Goal: Information Seeking & Learning: Learn about a topic

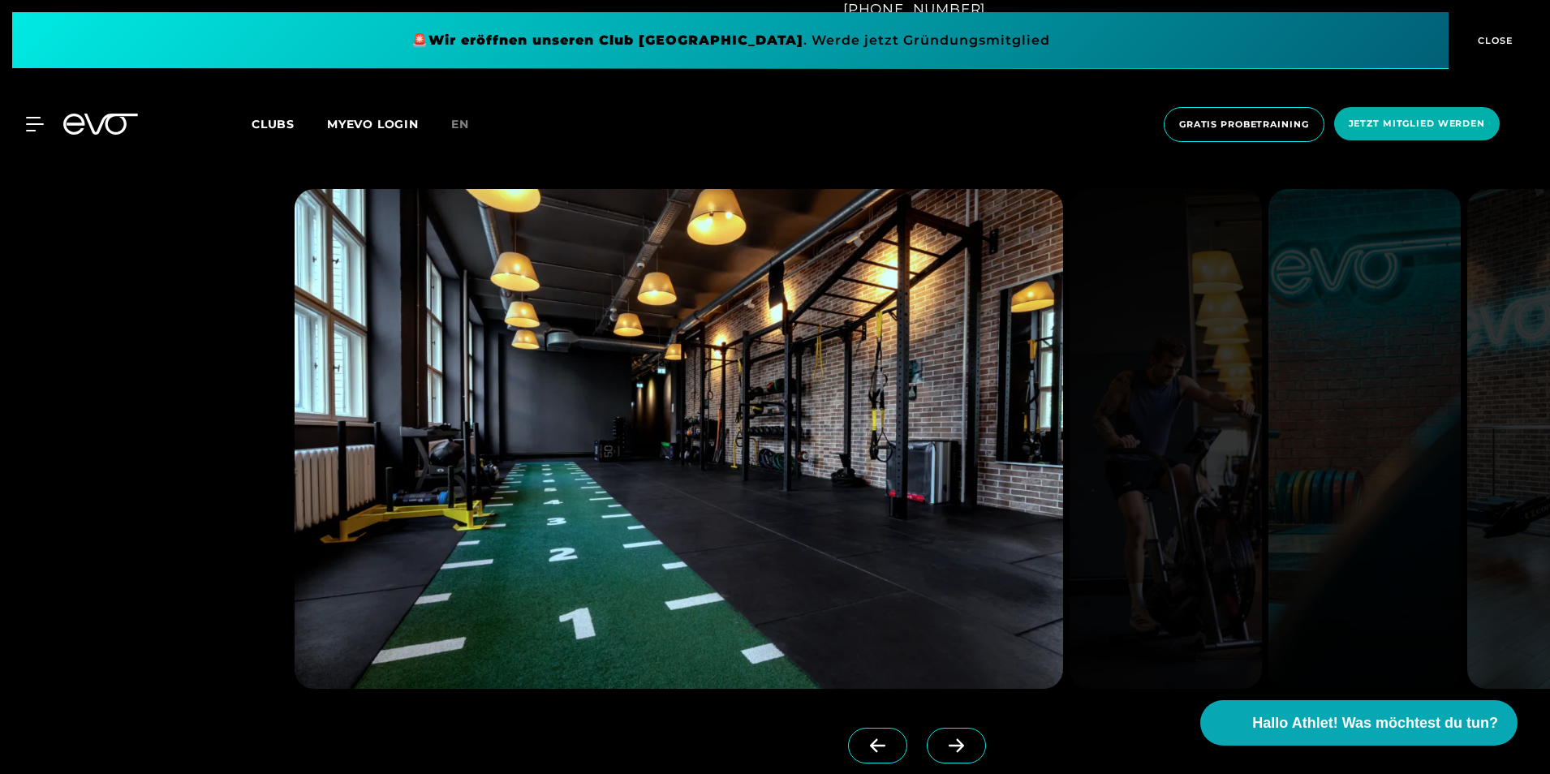
scroll to position [1541, 0]
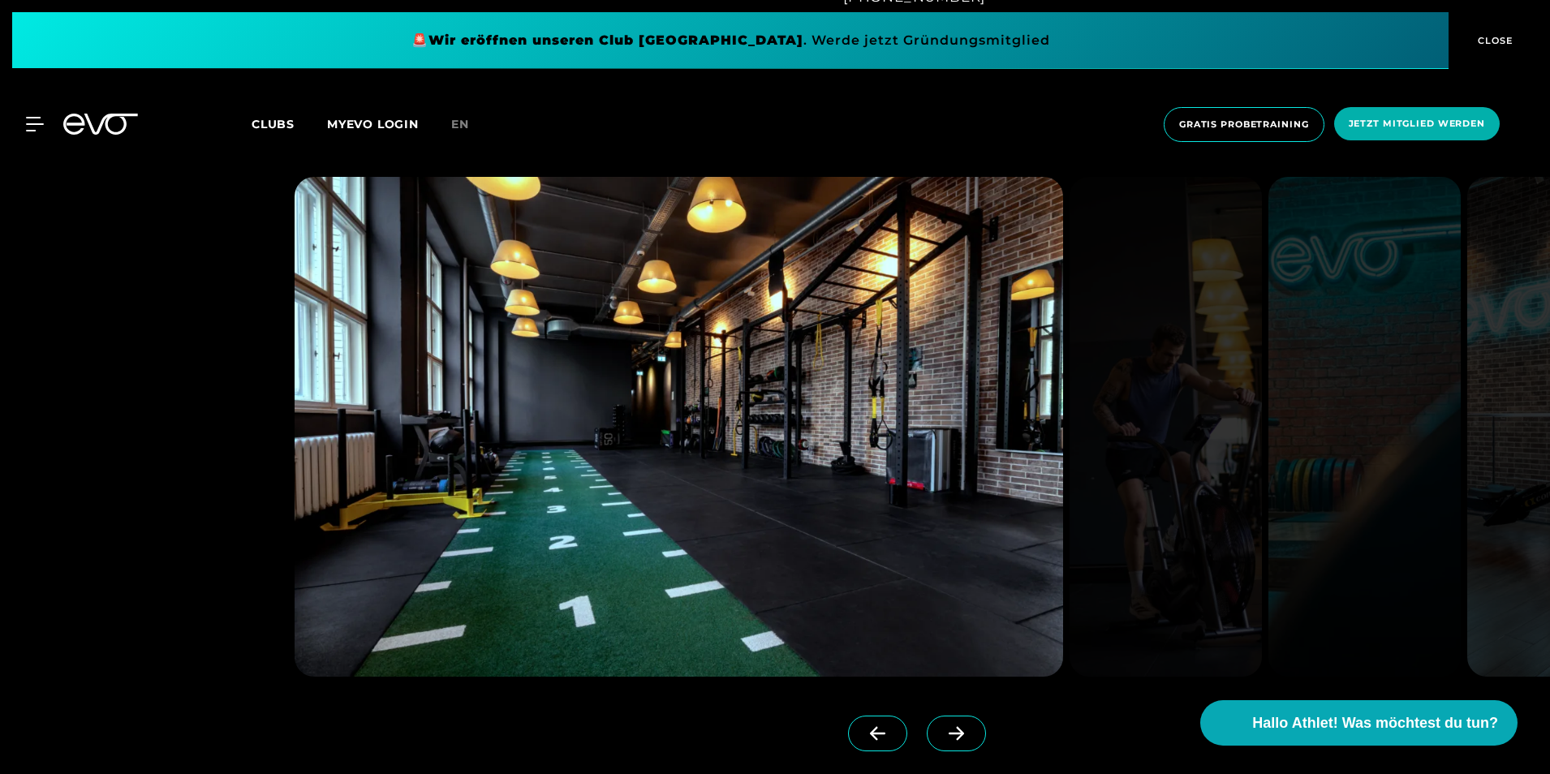
click at [944, 737] on icon at bounding box center [956, 733] width 28 height 15
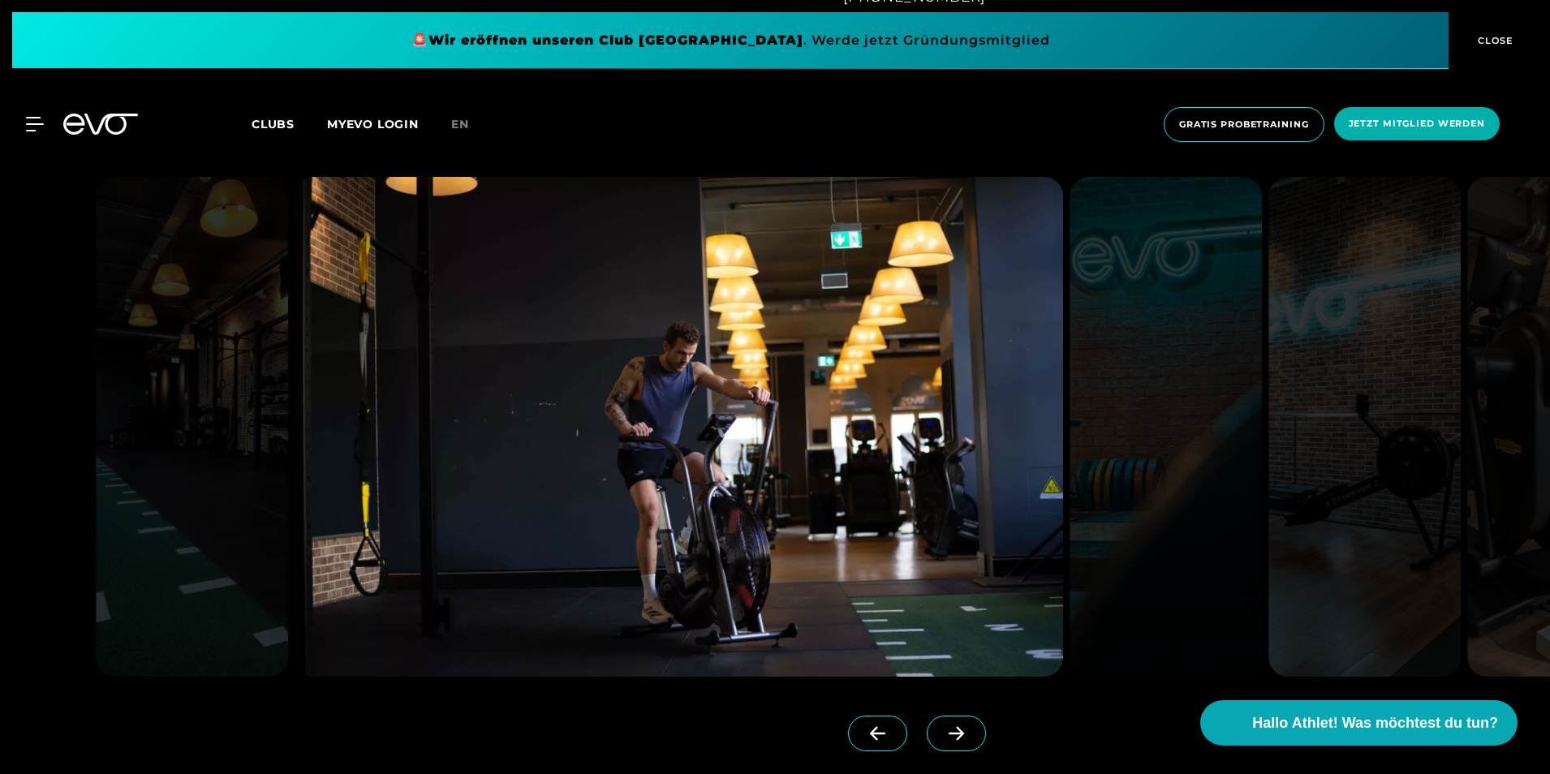
click at [944, 737] on icon at bounding box center [956, 733] width 28 height 15
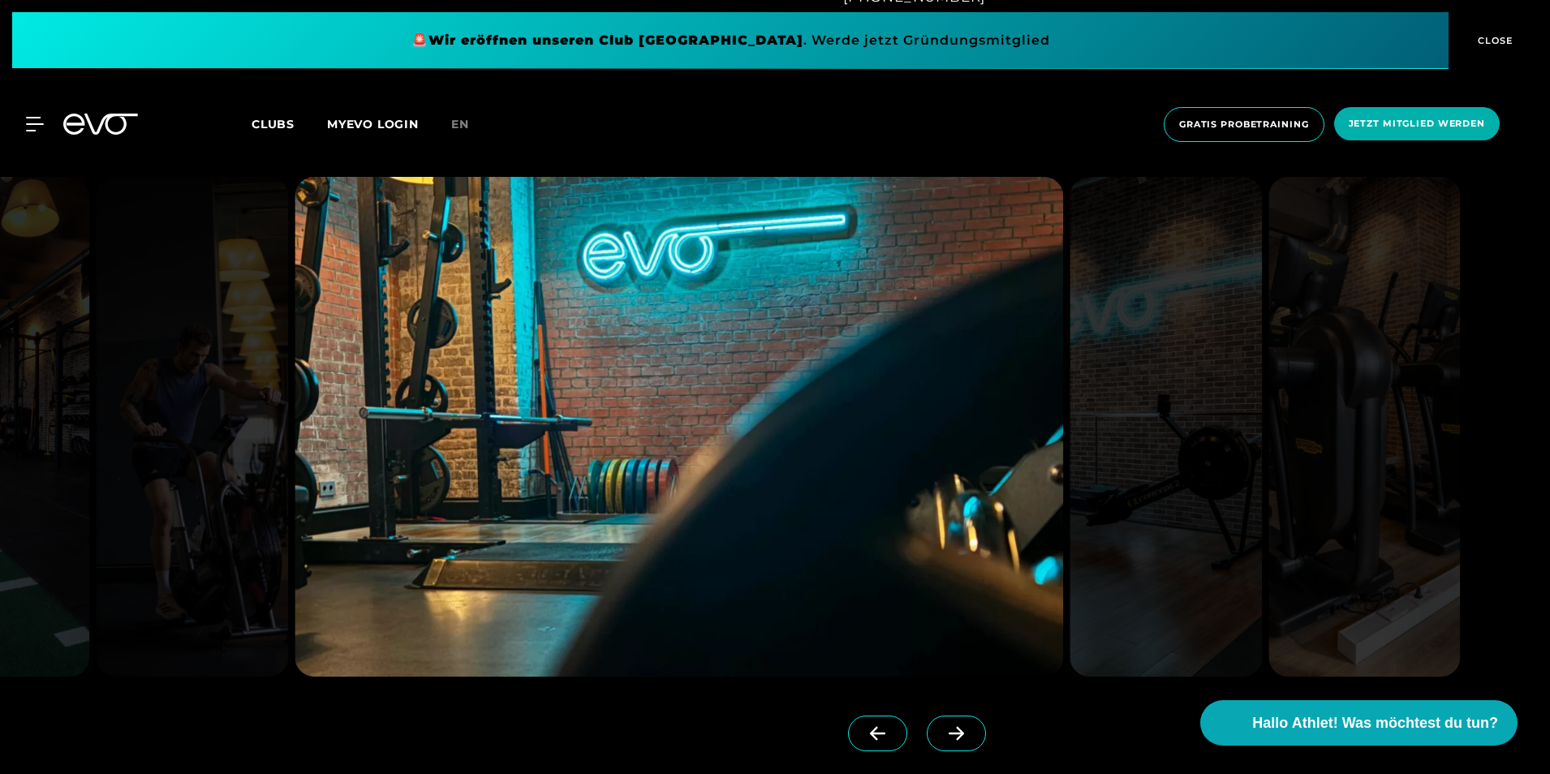
click at [944, 737] on icon at bounding box center [956, 733] width 28 height 15
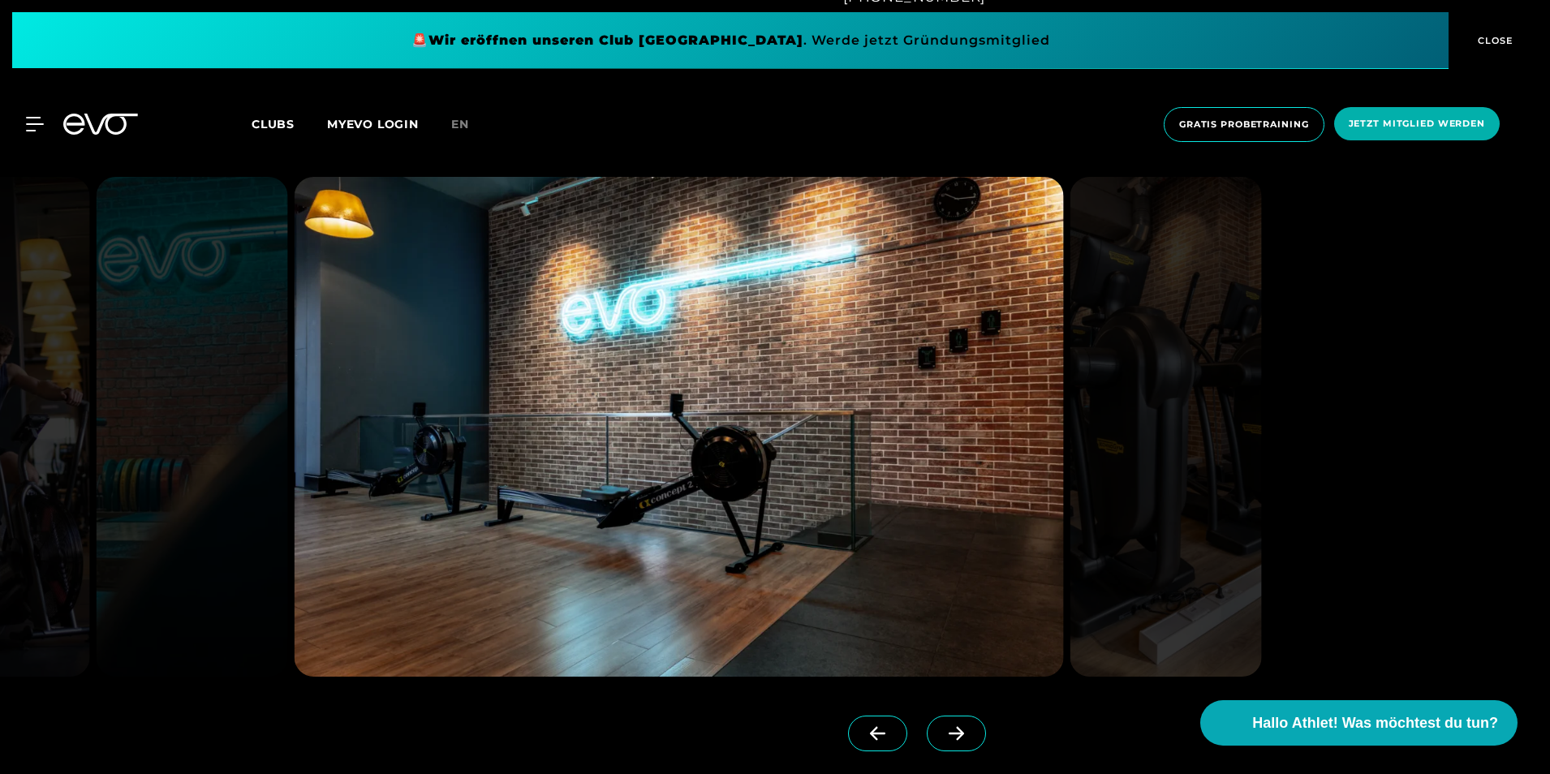
click at [942, 735] on icon at bounding box center [956, 733] width 28 height 15
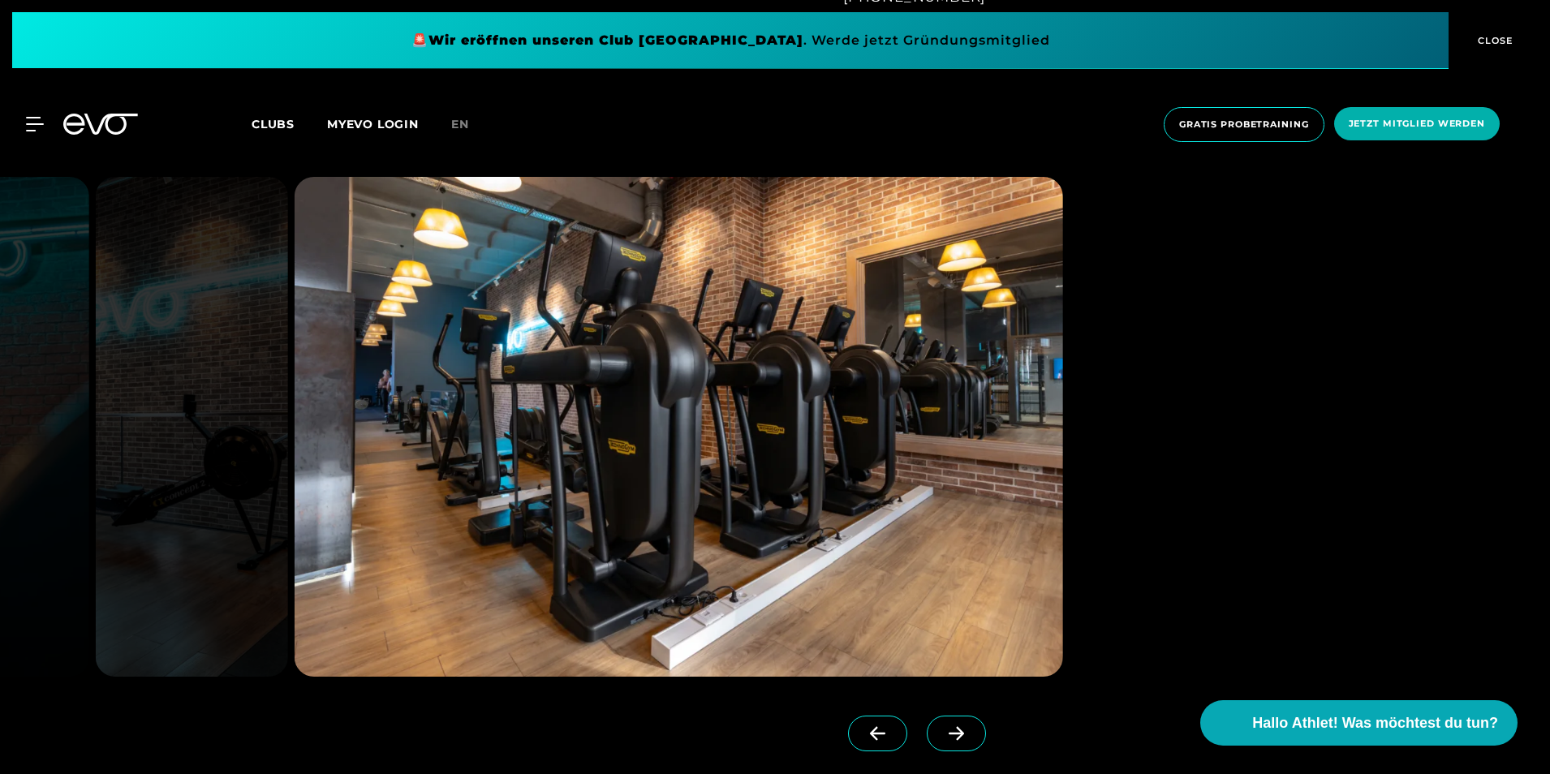
click at [942, 735] on icon at bounding box center [956, 733] width 28 height 15
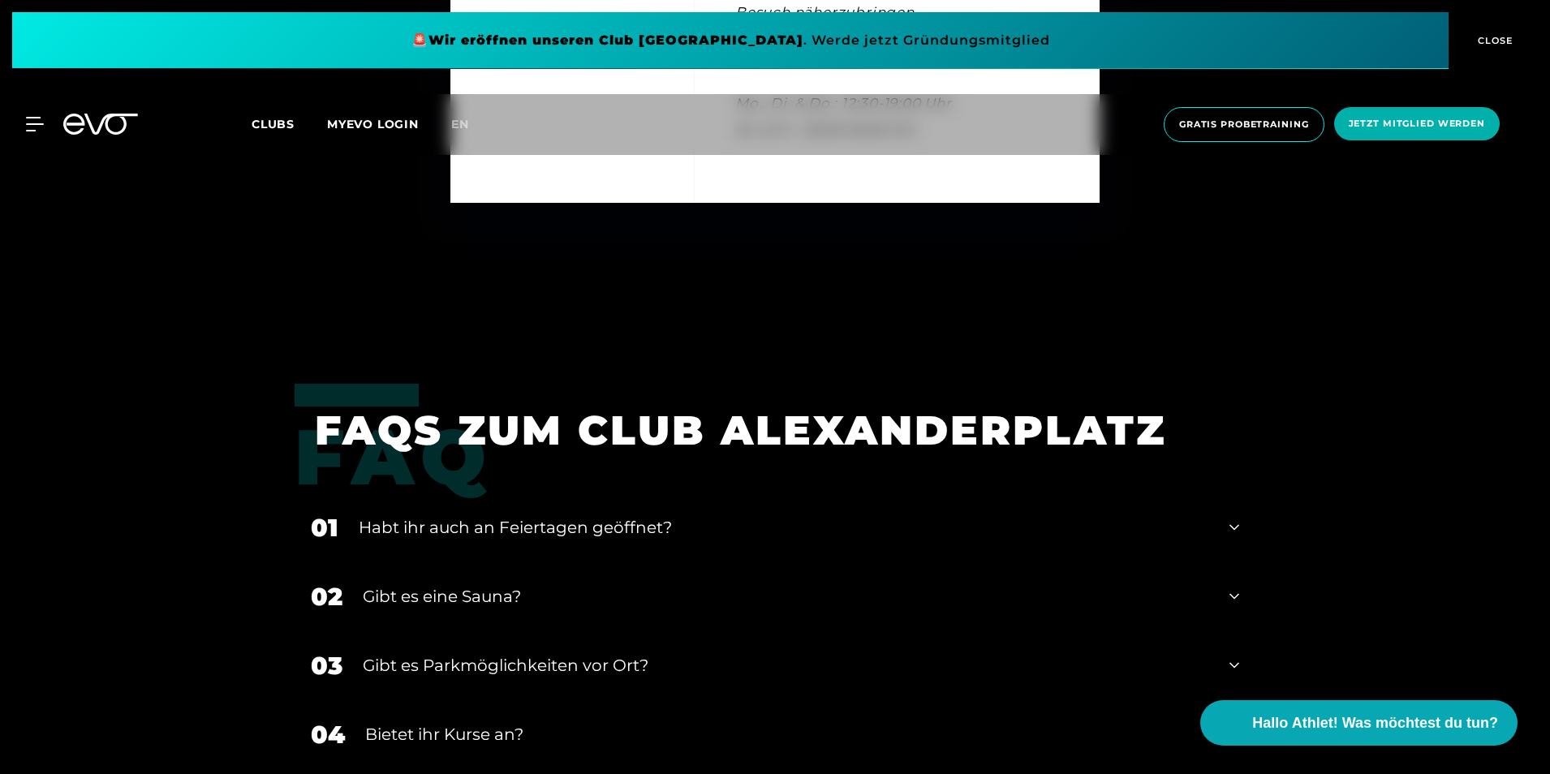
scroll to position [5922, 0]
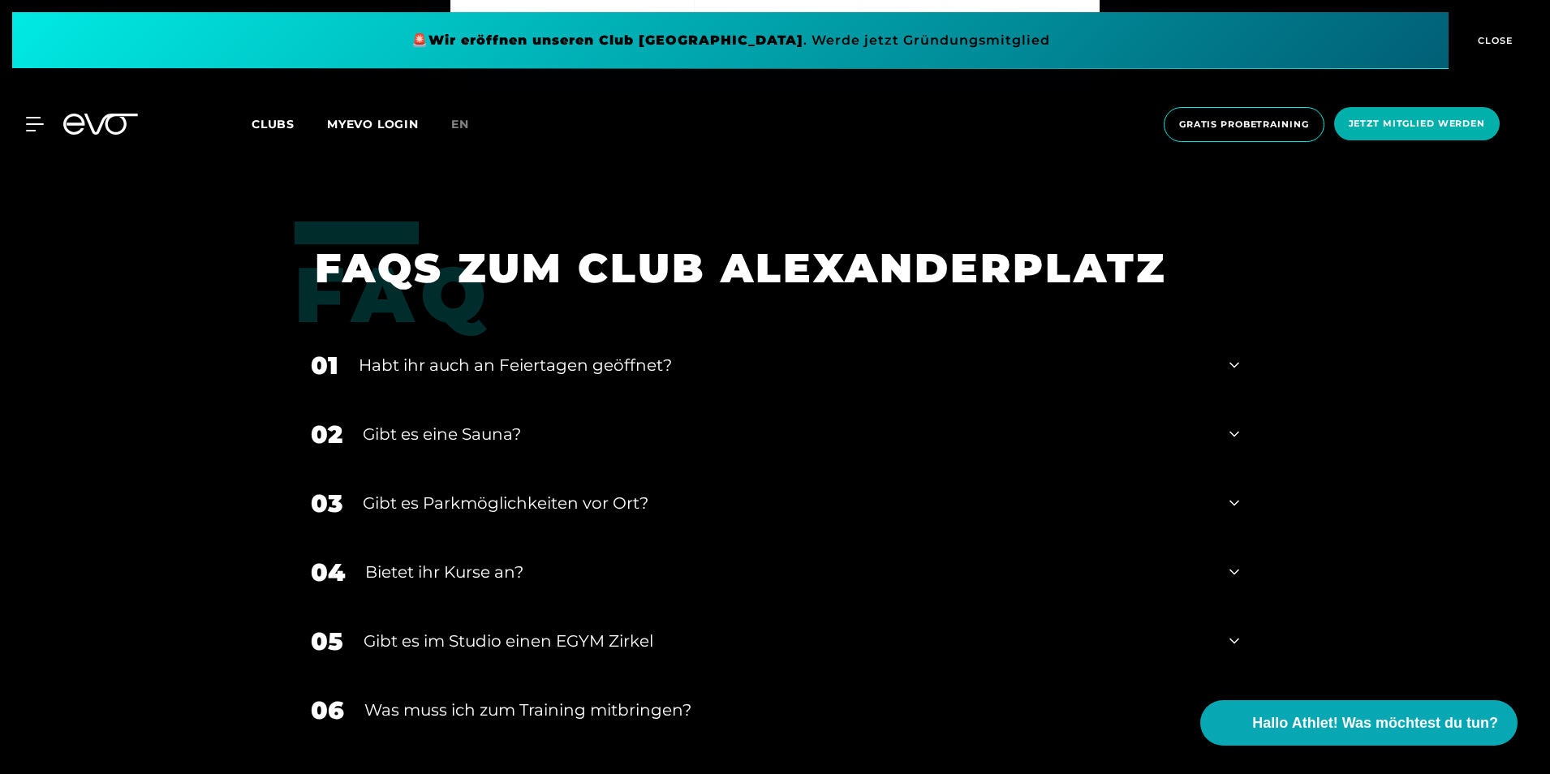
click at [1236, 430] on icon at bounding box center [1234, 433] width 10 height 19
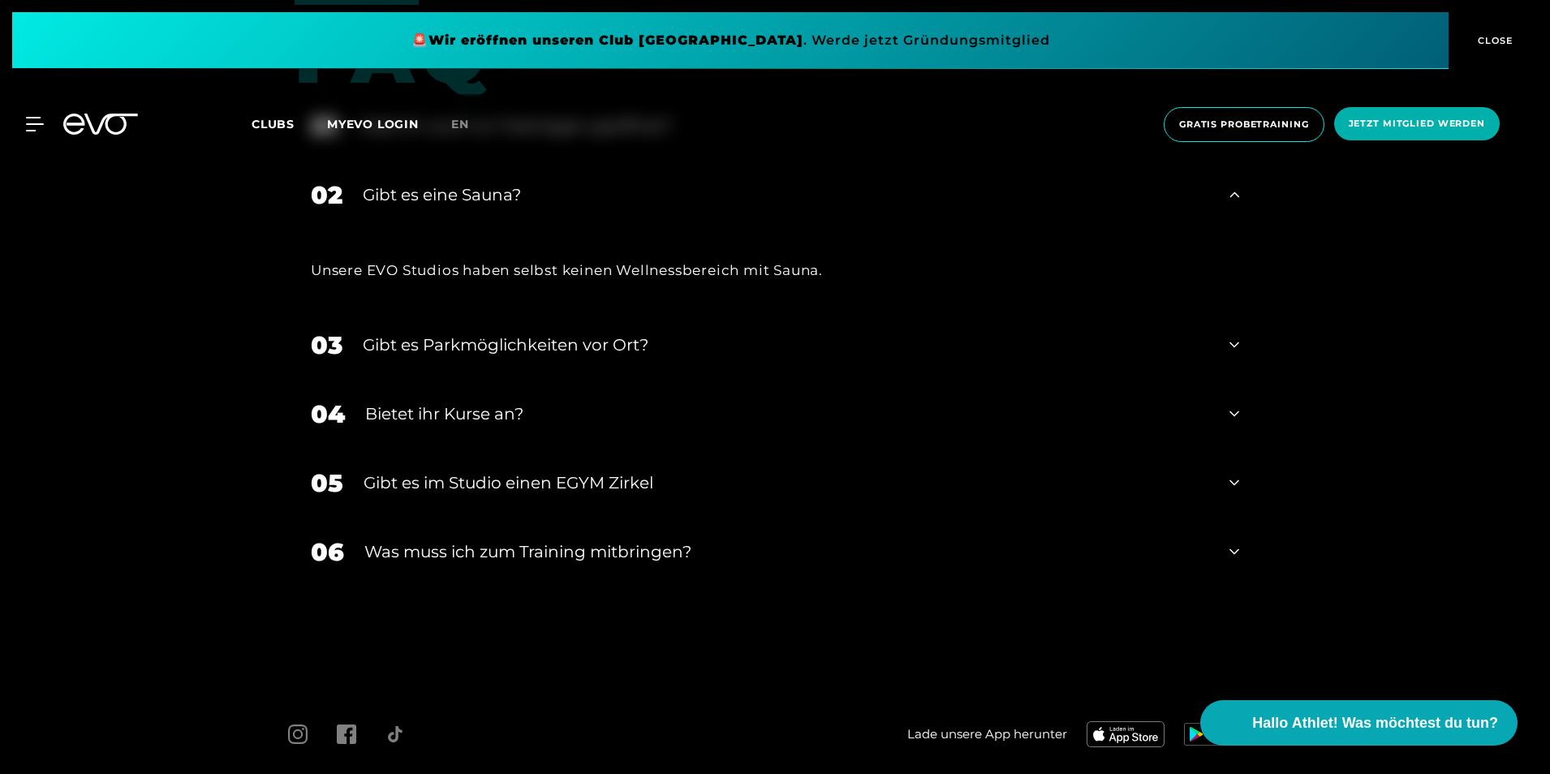
scroll to position [6166, 0]
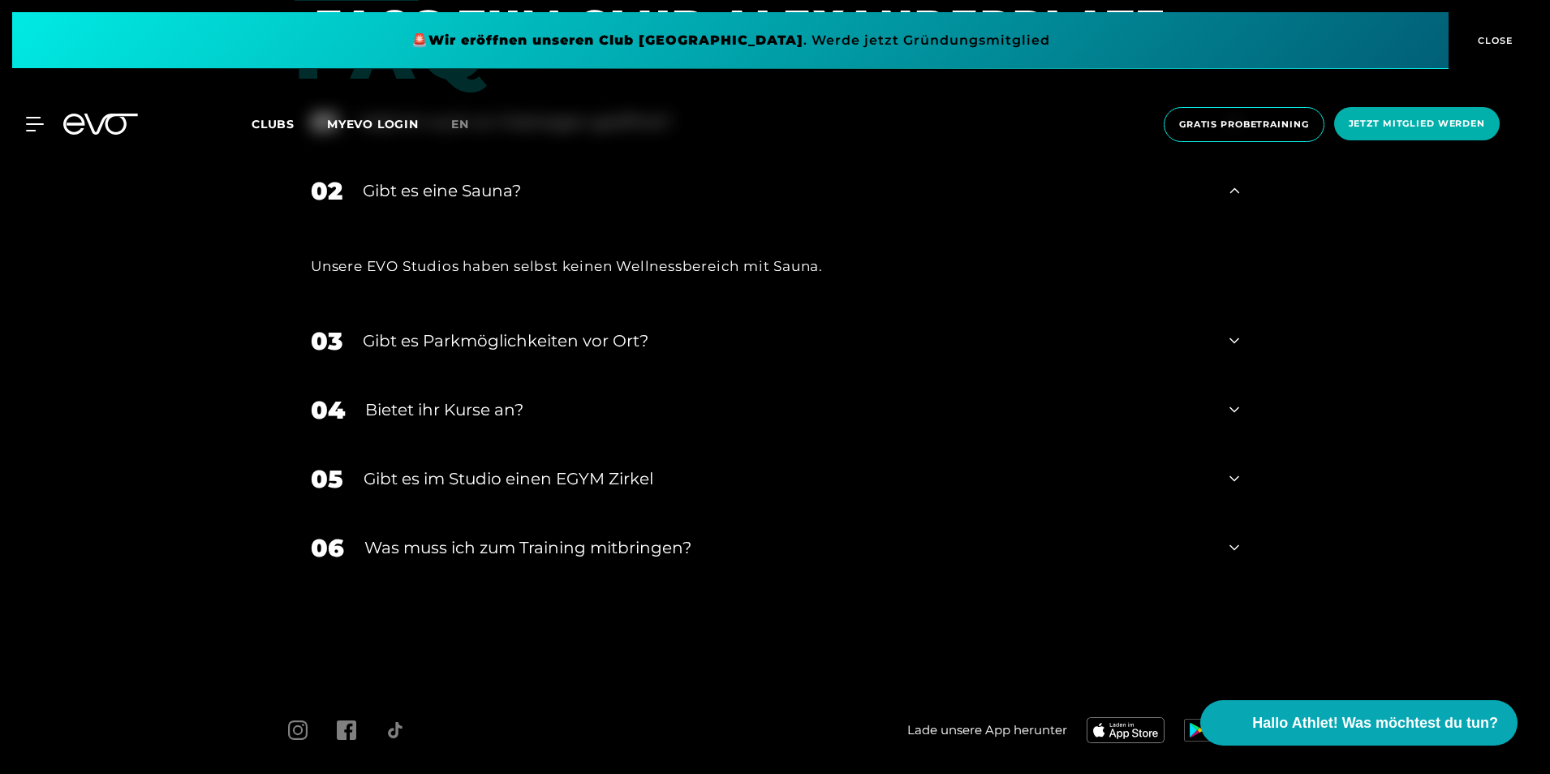
click at [1236, 480] on icon at bounding box center [1234, 478] width 10 height 19
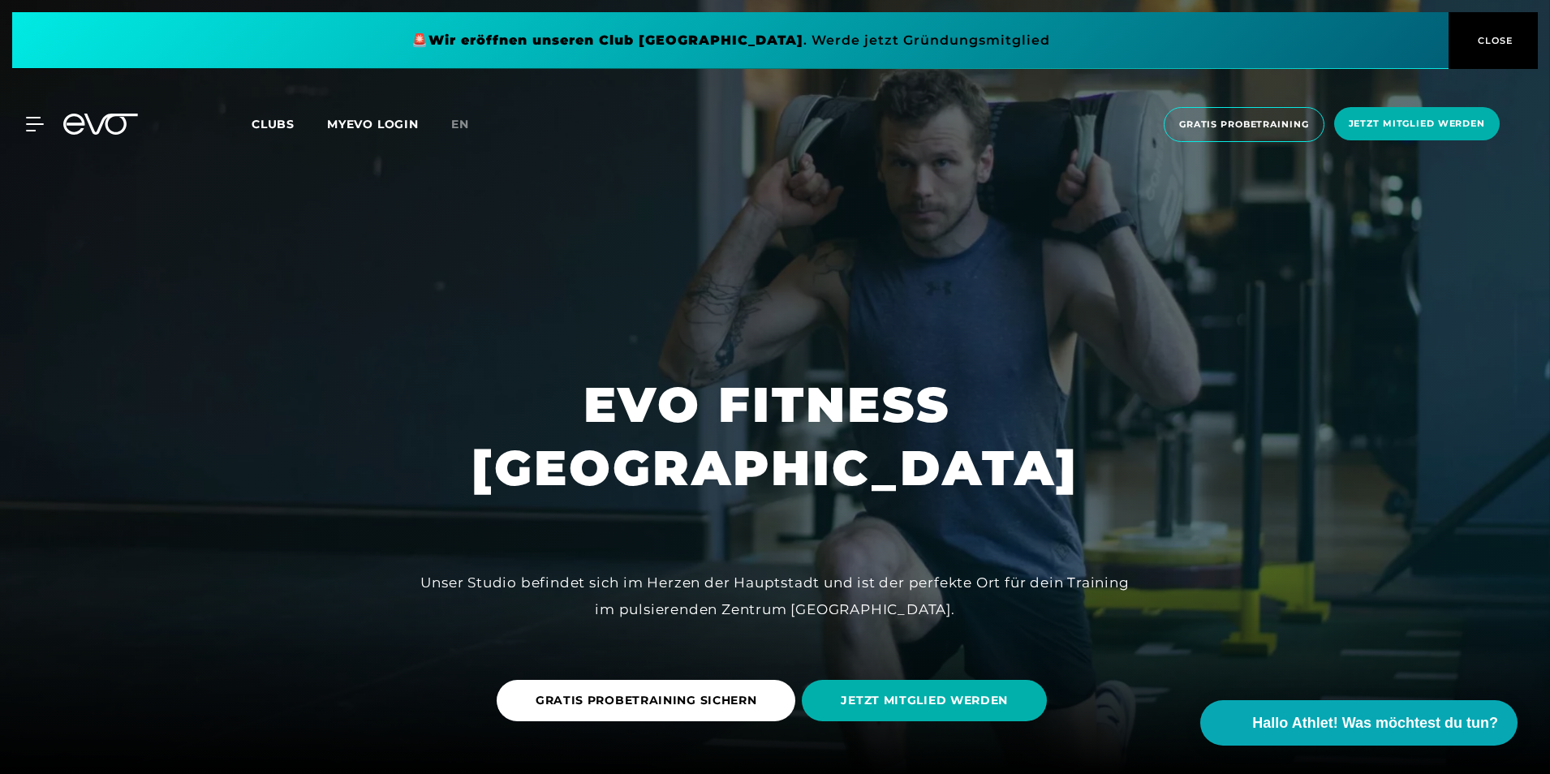
click at [282, 118] on span "Clubs" at bounding box center [272, 124] width 43 height 15
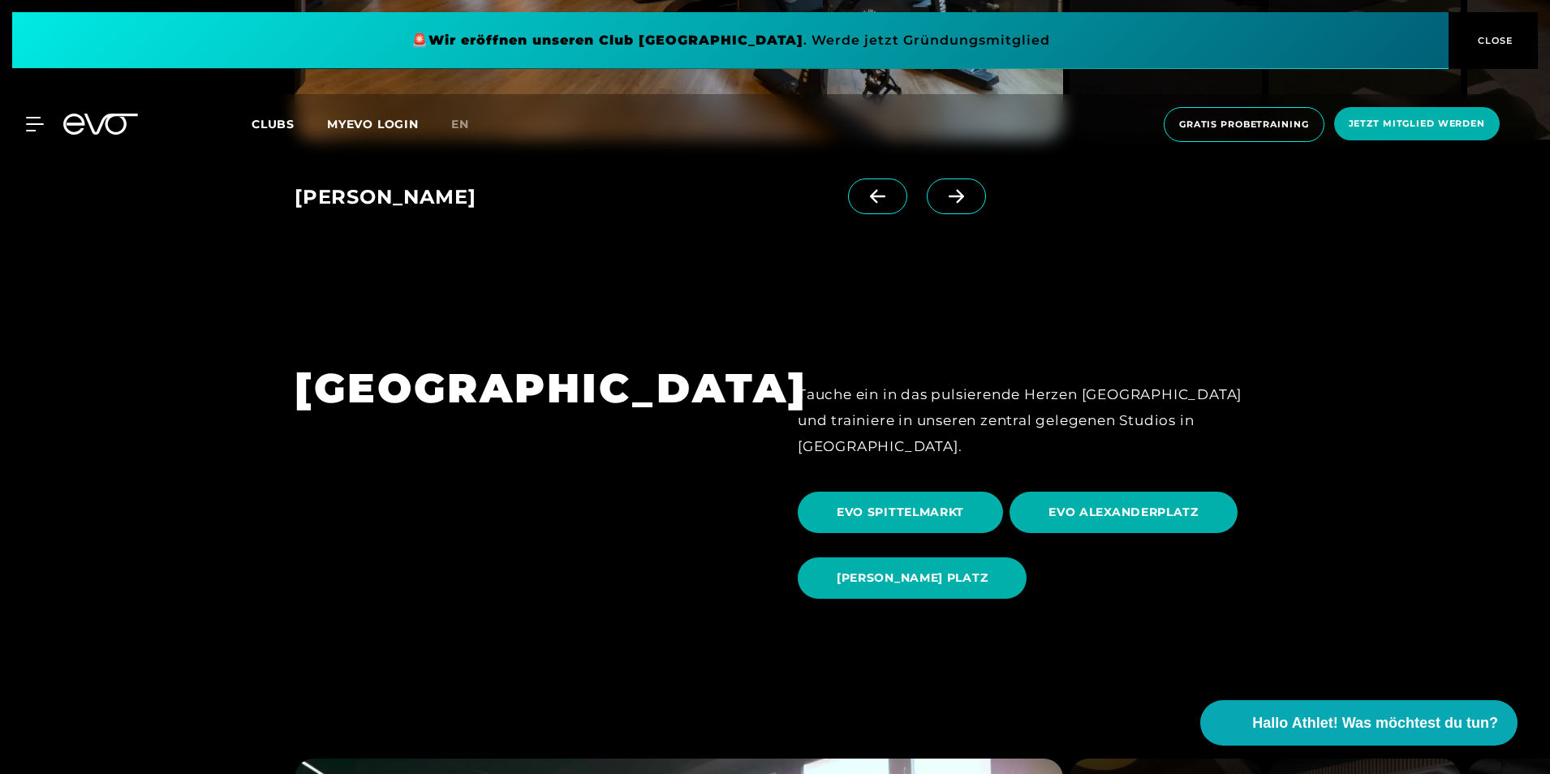
scroll to position [1704, 0]
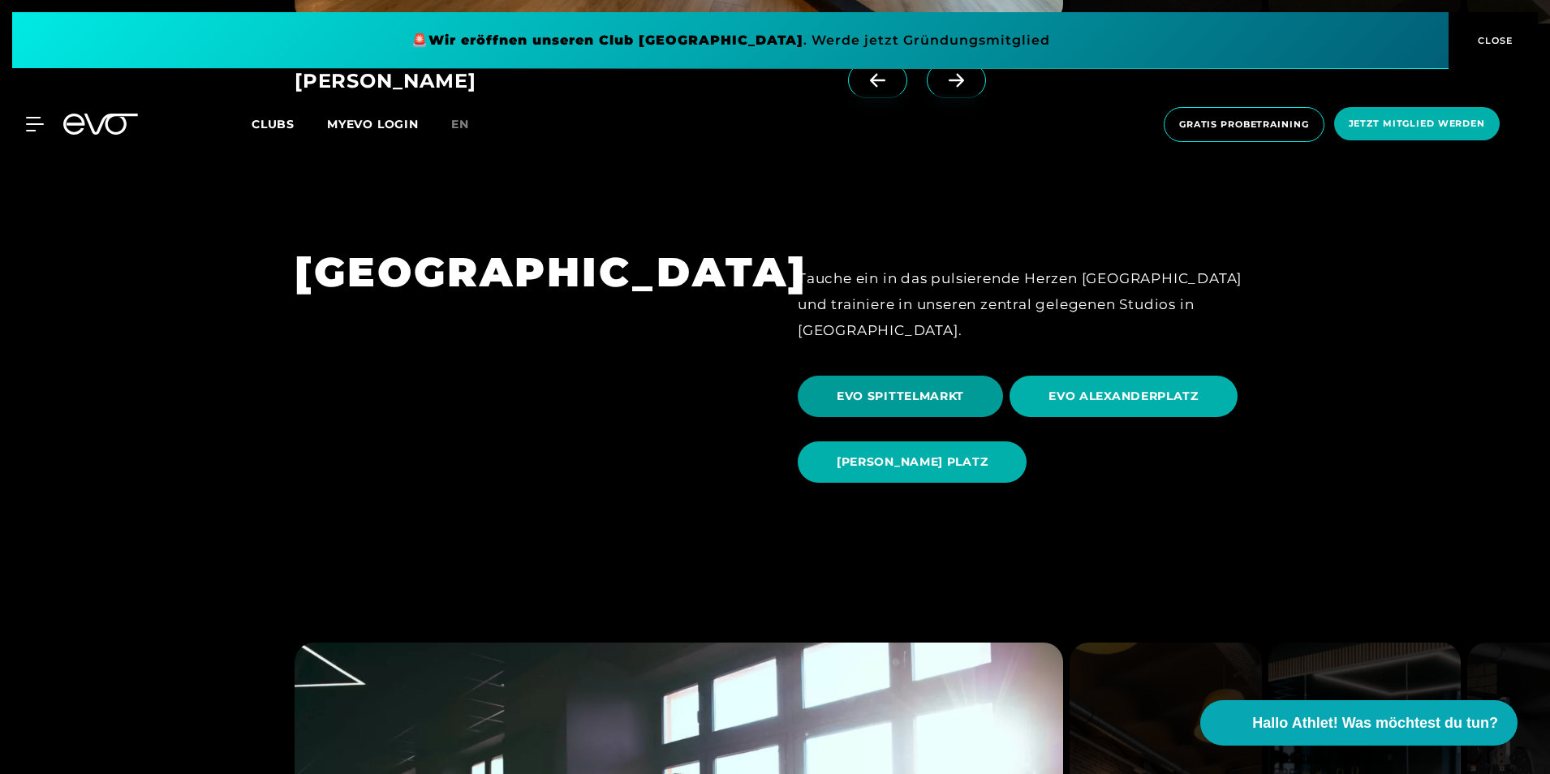
click at [918, 388] on span "EVO SPITTELMARKT" at bounding box center [899, 396] width 127 height 17
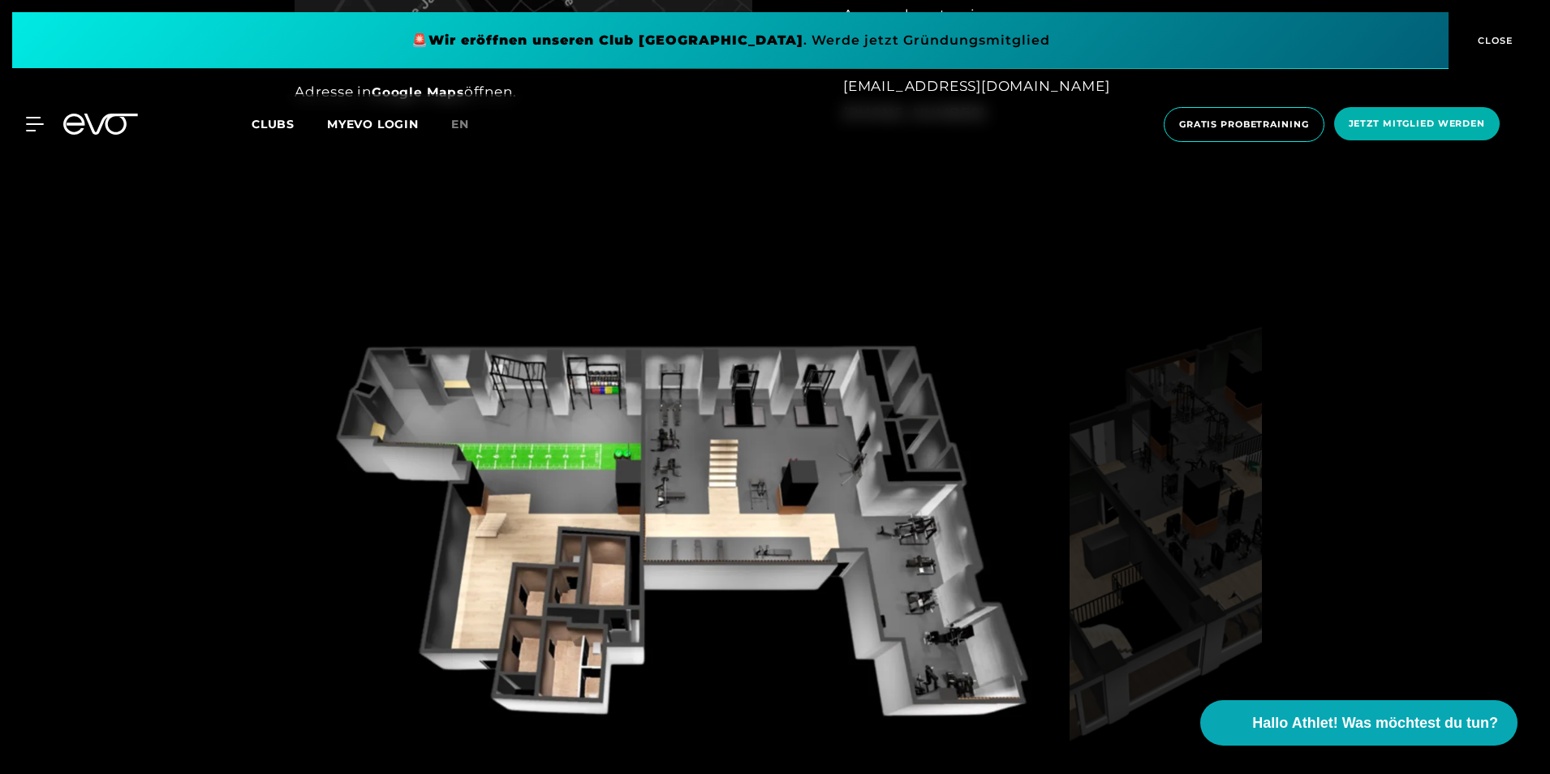
scroll to position [1785, 0]
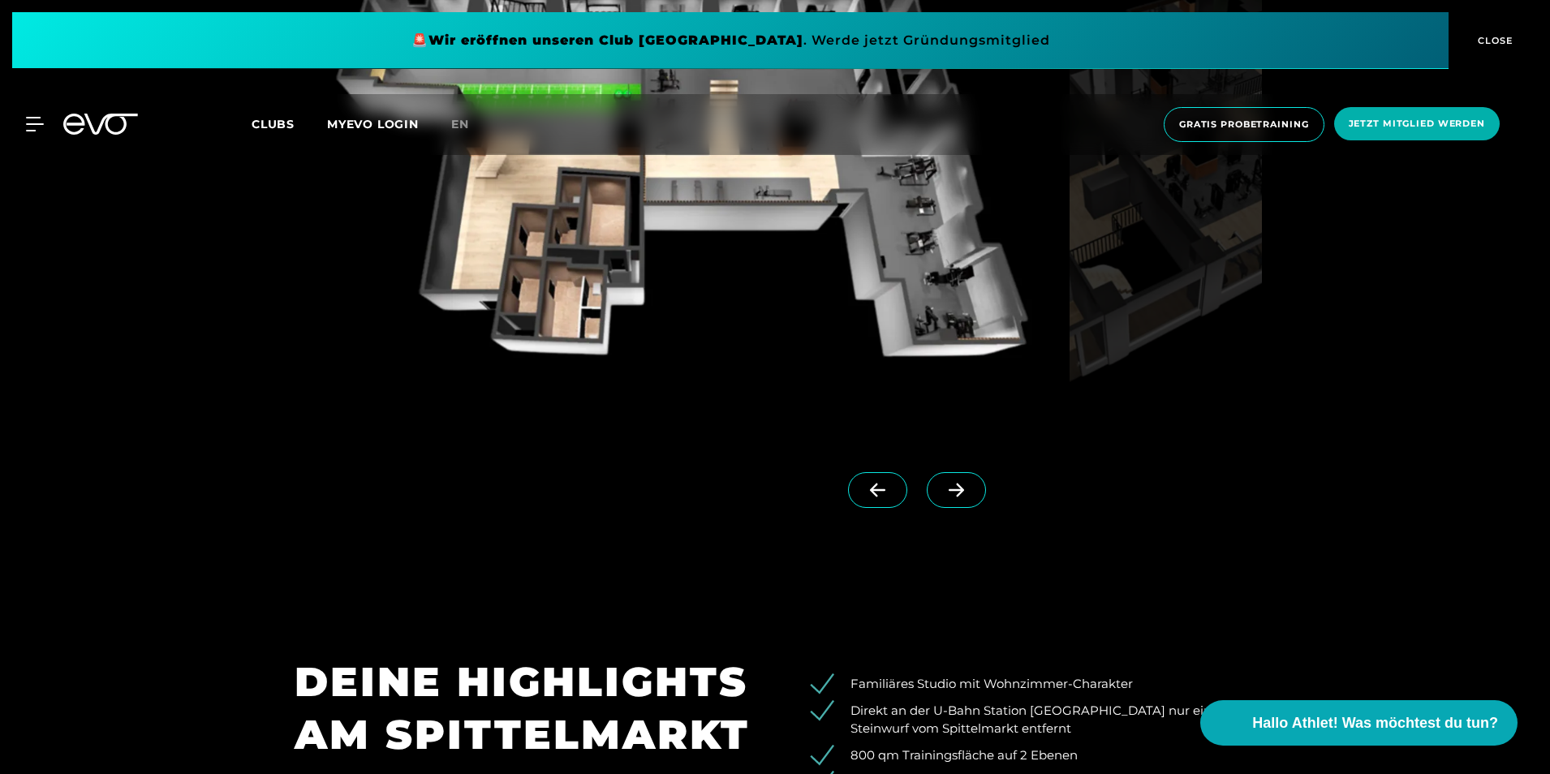
click at [948, 485] on icon at bounding box center [955, 491] width 15 height 14
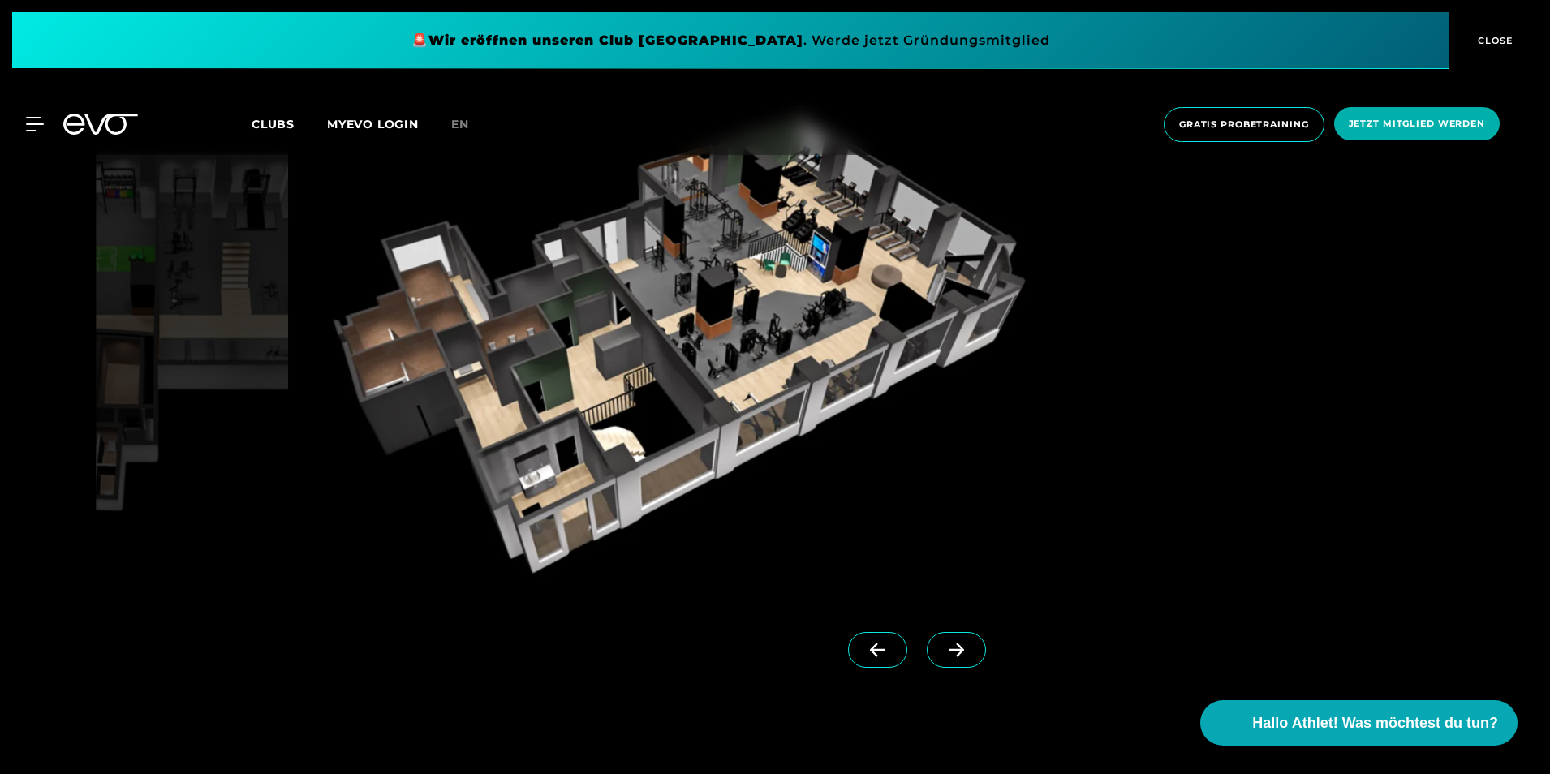
scroll to position [1623, 0]
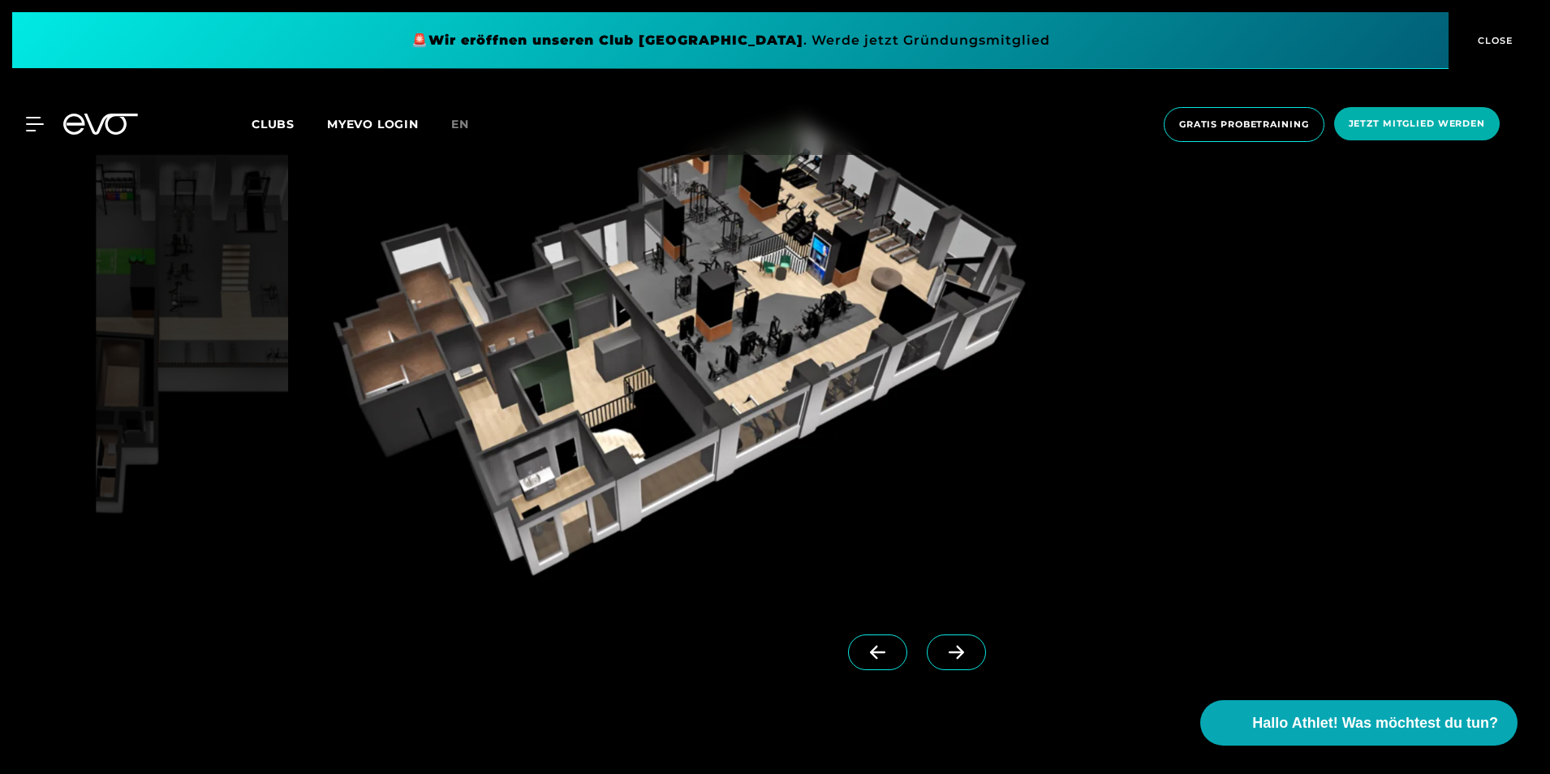
click at [948, 651] on icon at bounding box center [955, 653] width 15 height 14
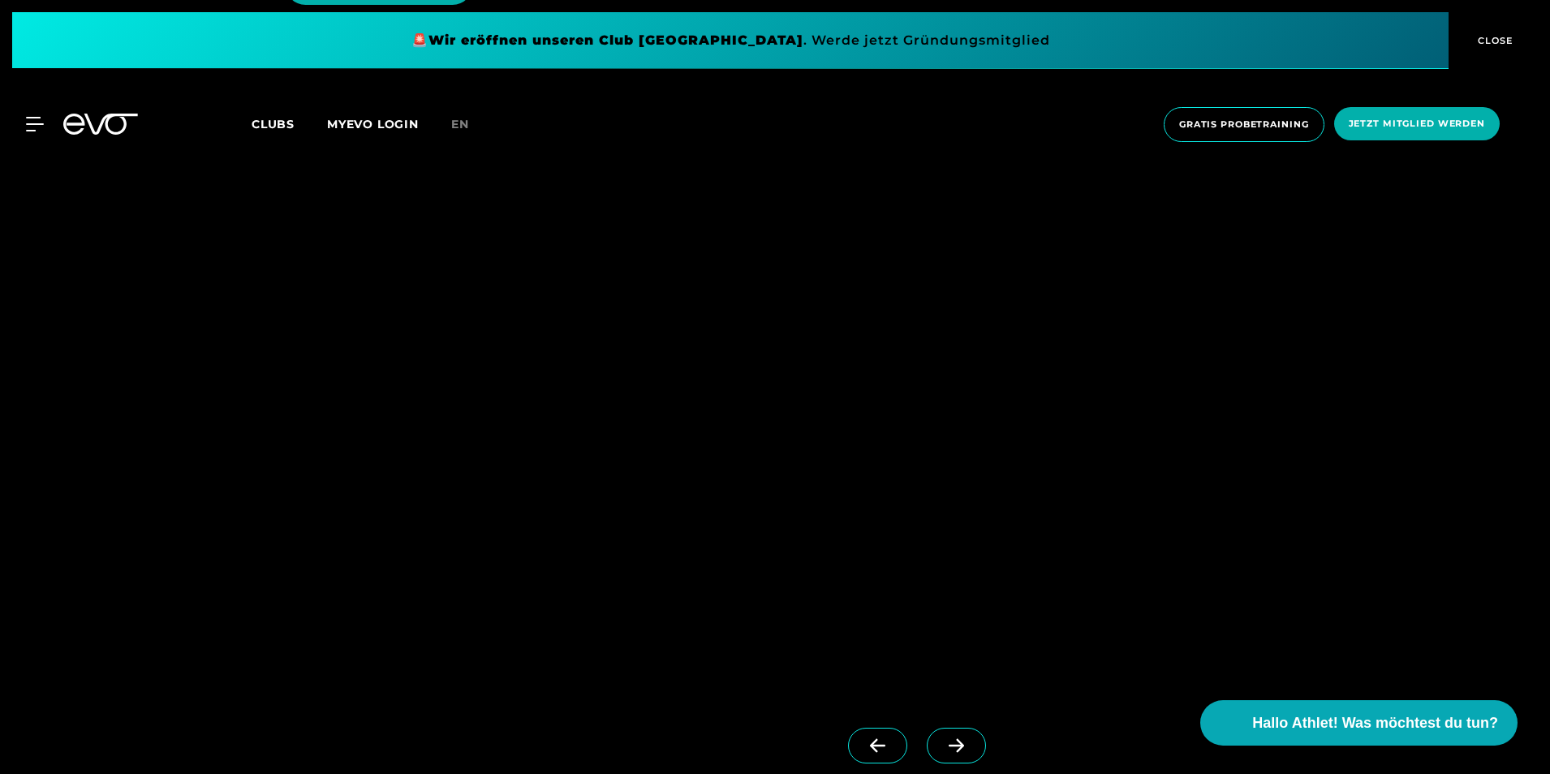
scroll to position [4219, 0]
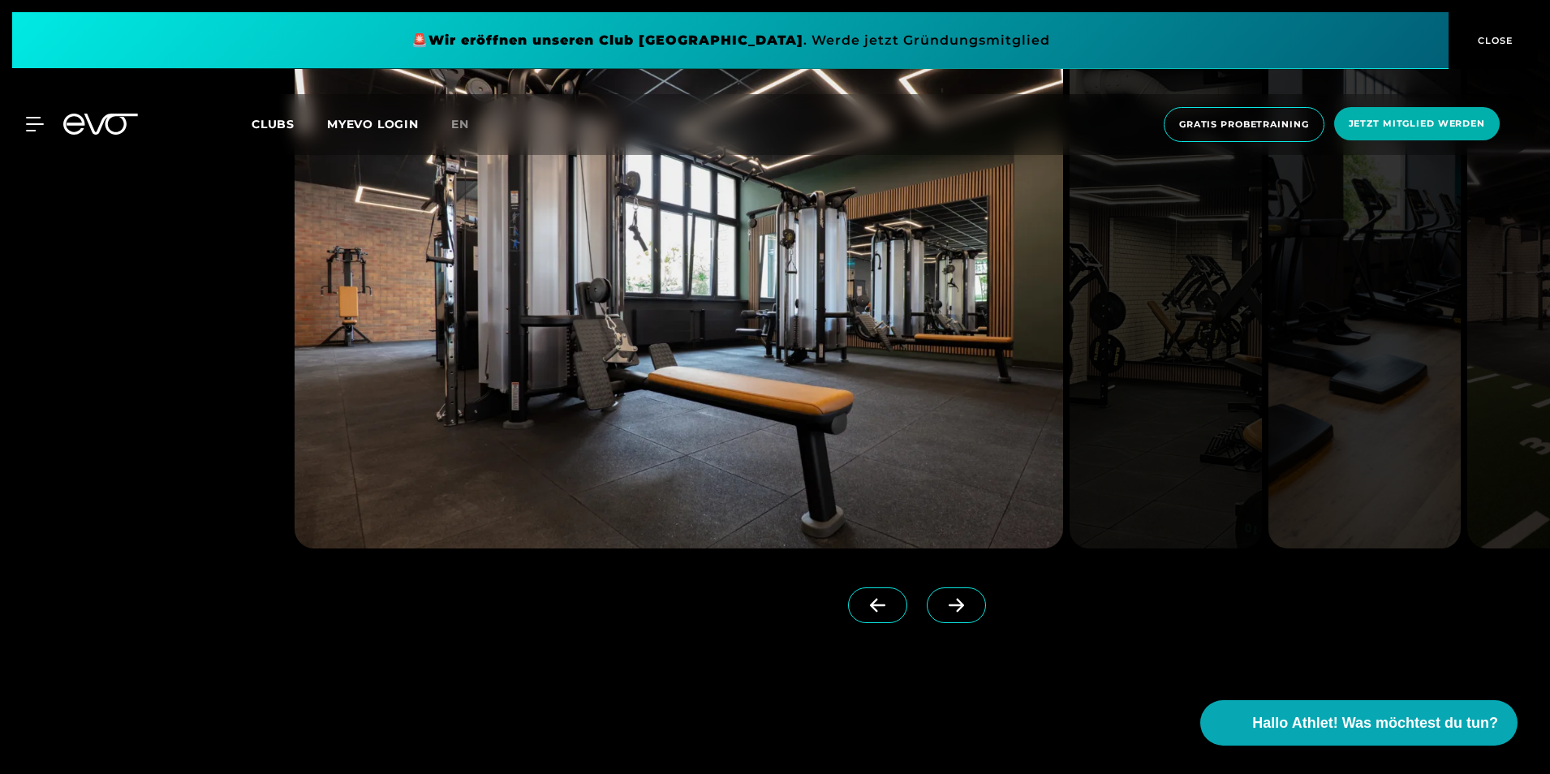
click at [956, 597] on span at bounding box center [955, 605] width 59 height 36
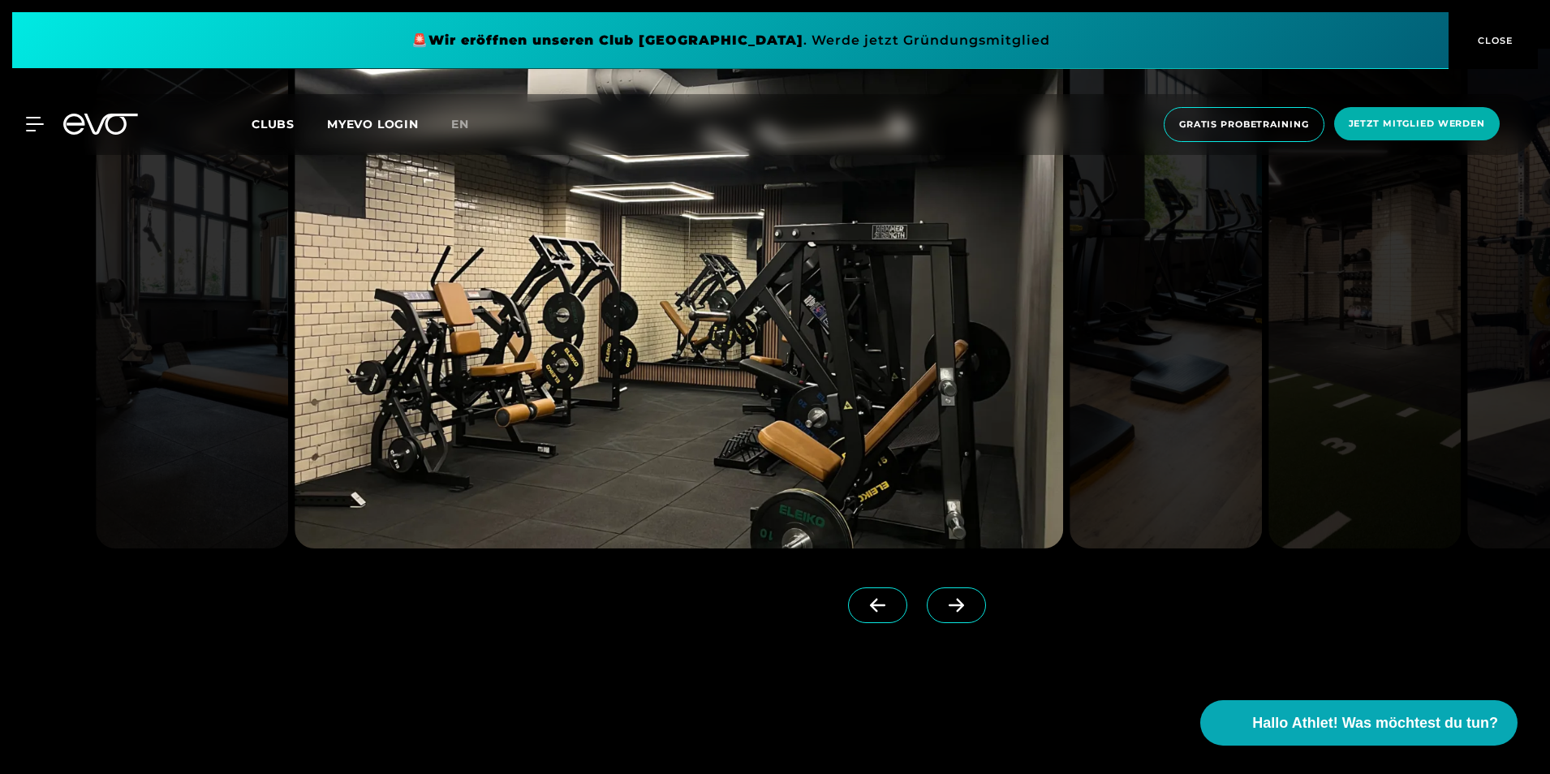
click at [946, 595] on span at bounding box center [955, 605] width 59 height 36
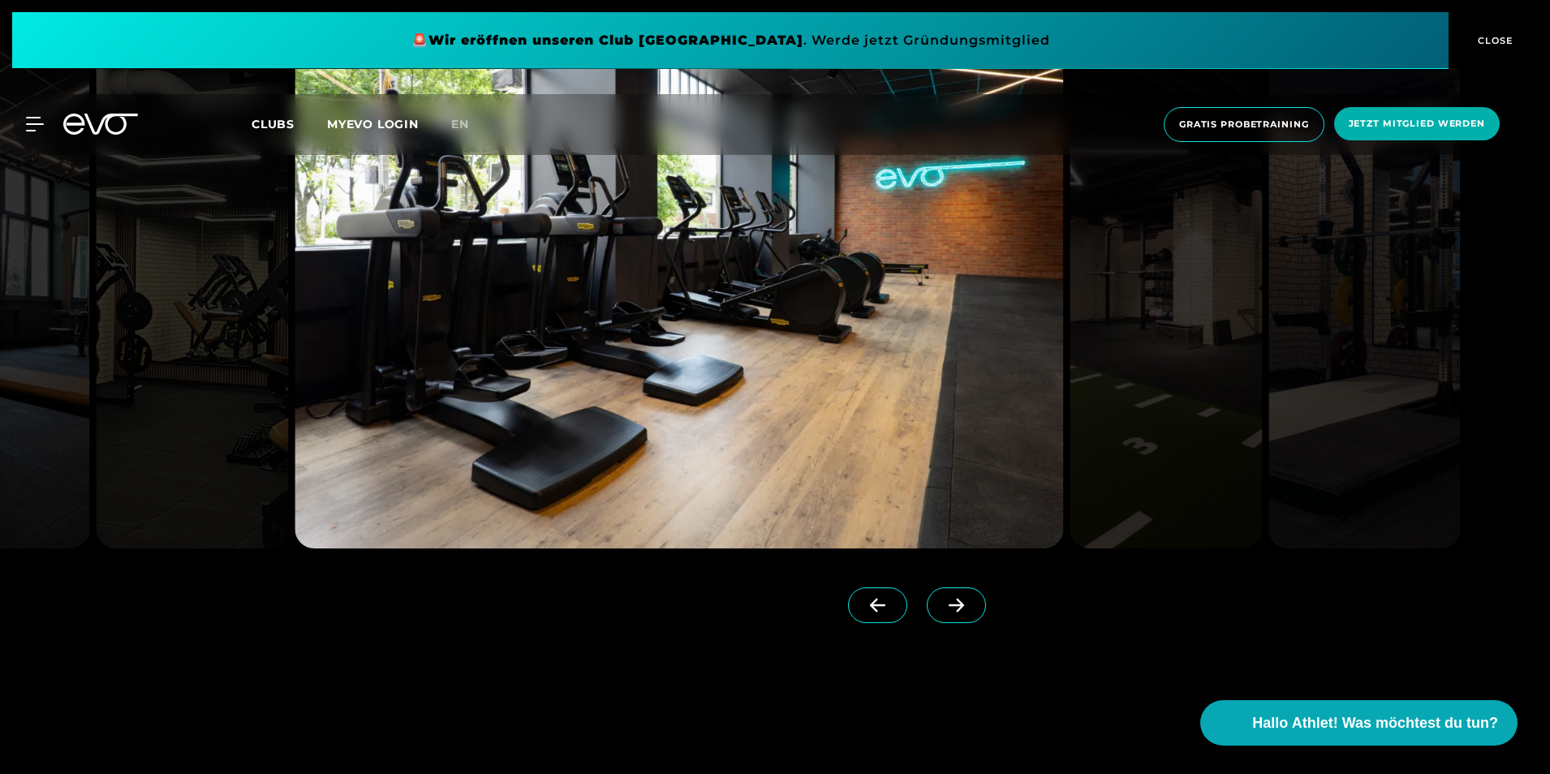
click at [946, 595] on span at bounding box center [955, 605] width 59 height 36
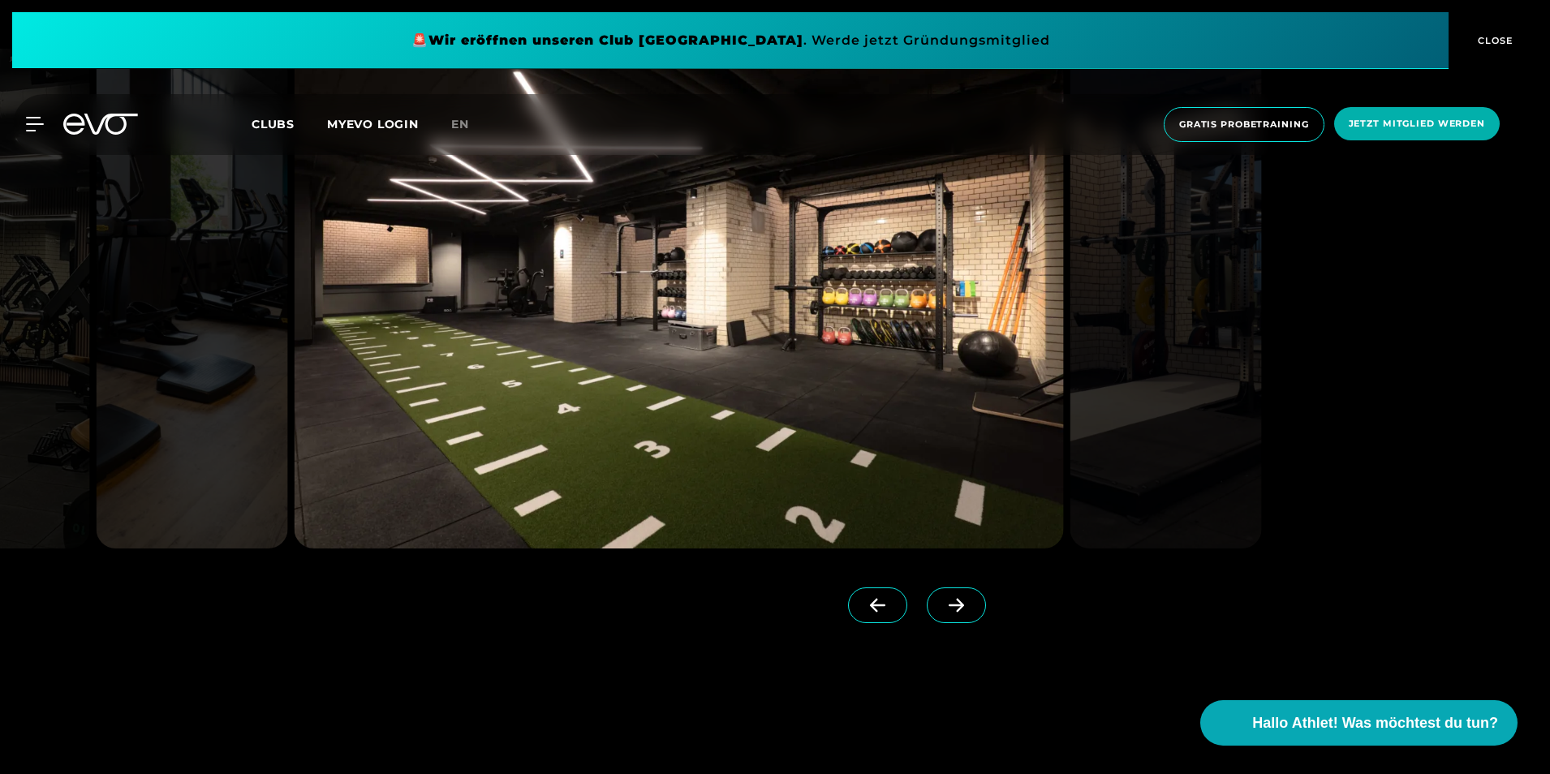
click at [946, 595] on span at bounding box center [955, 605] width 59 height 36
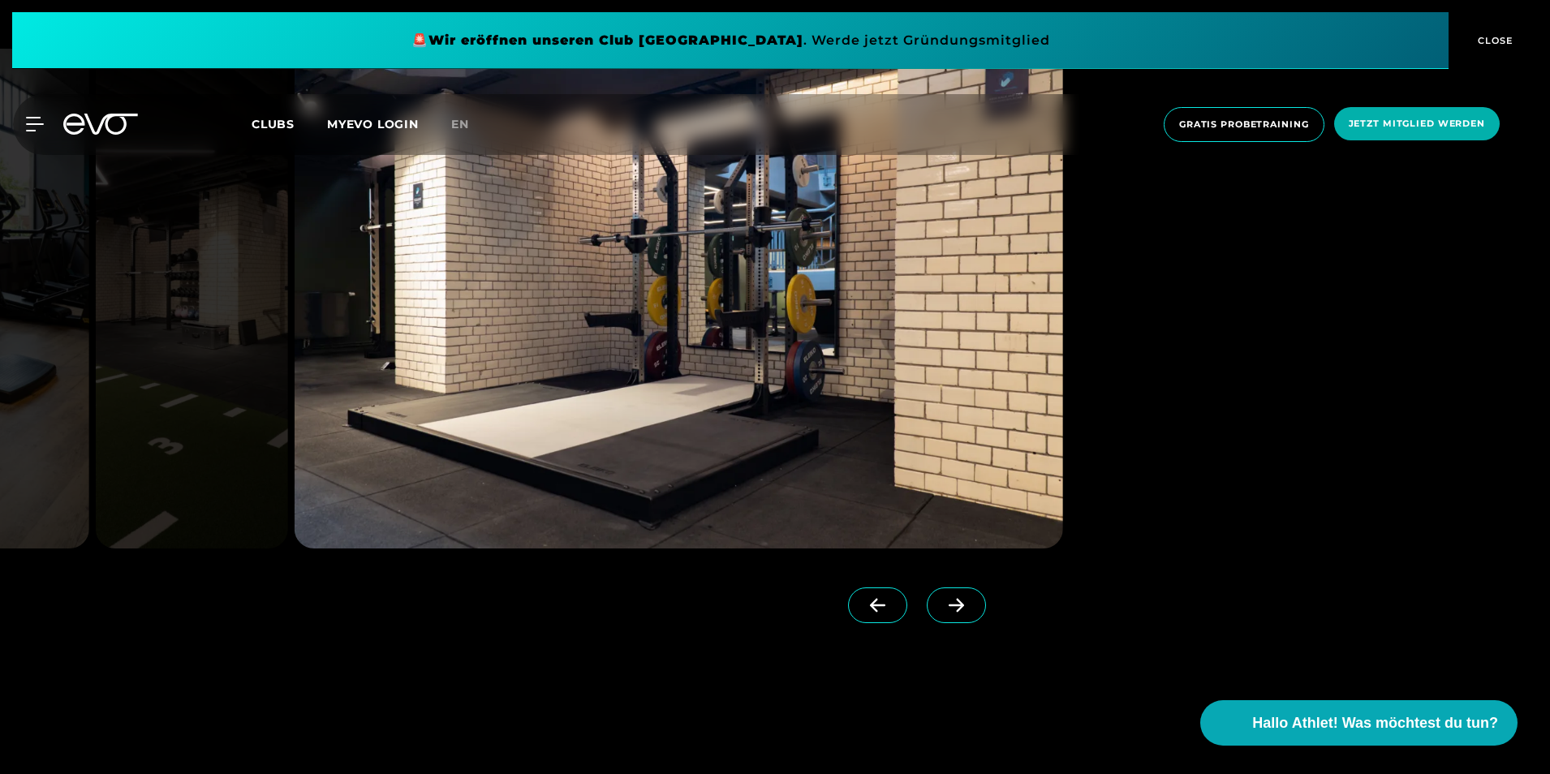
click at [946, 595] on span at bounding box center [955, 605] width 59 height 36
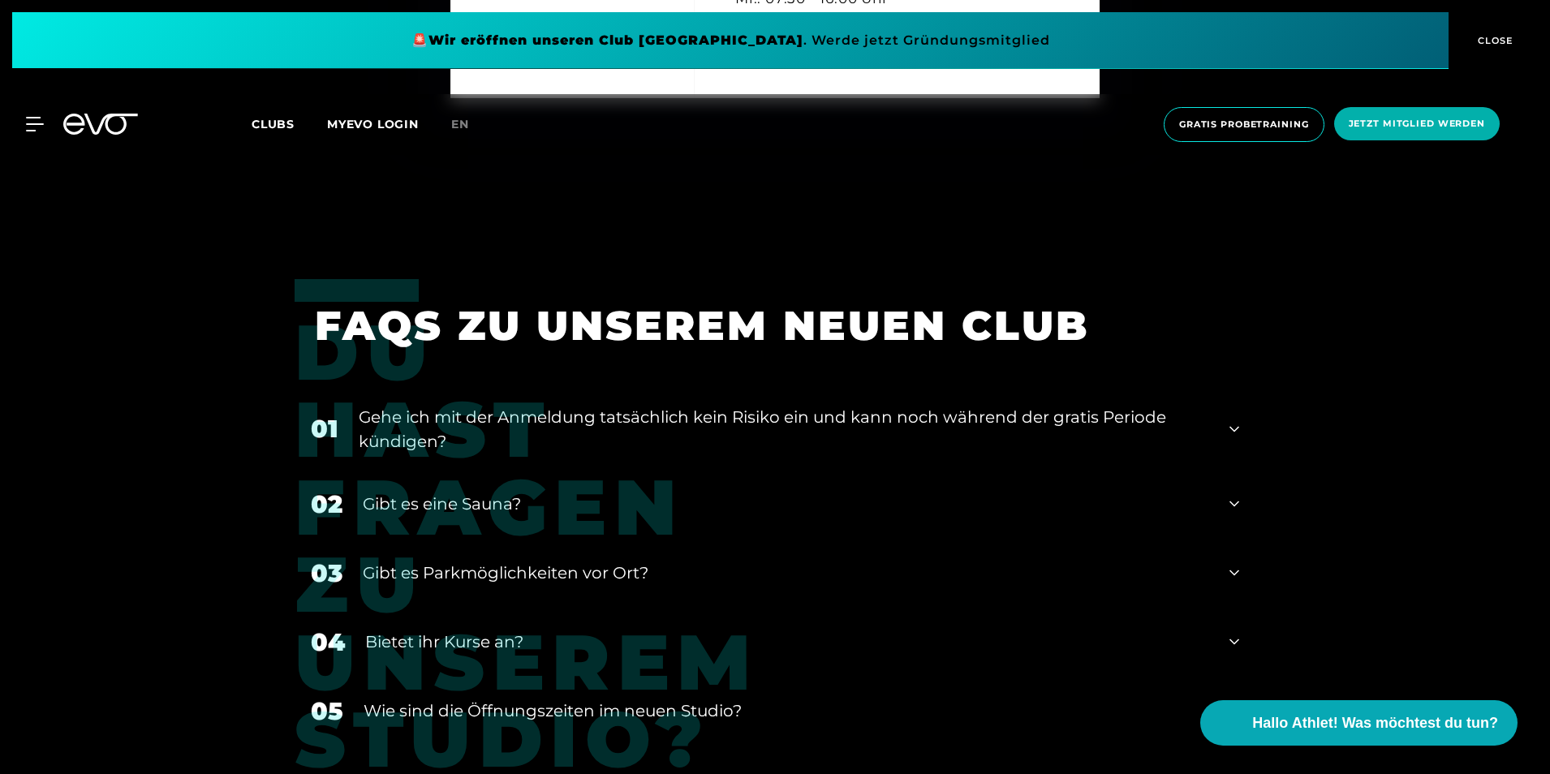
scroll to position [6653, 0]
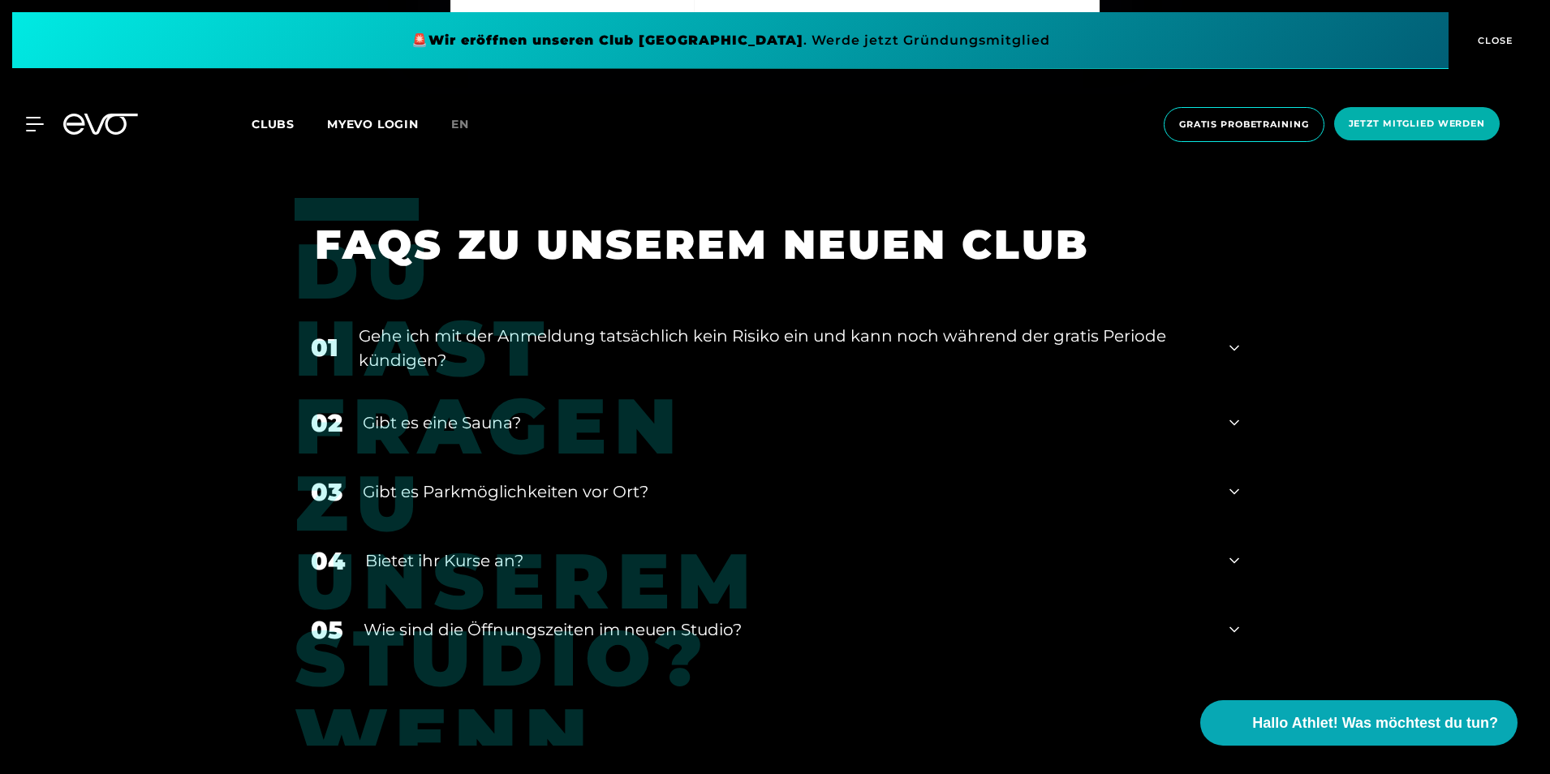
click at [1230, 345] on icon at bounding box center [1234, 348] width 10 height 6
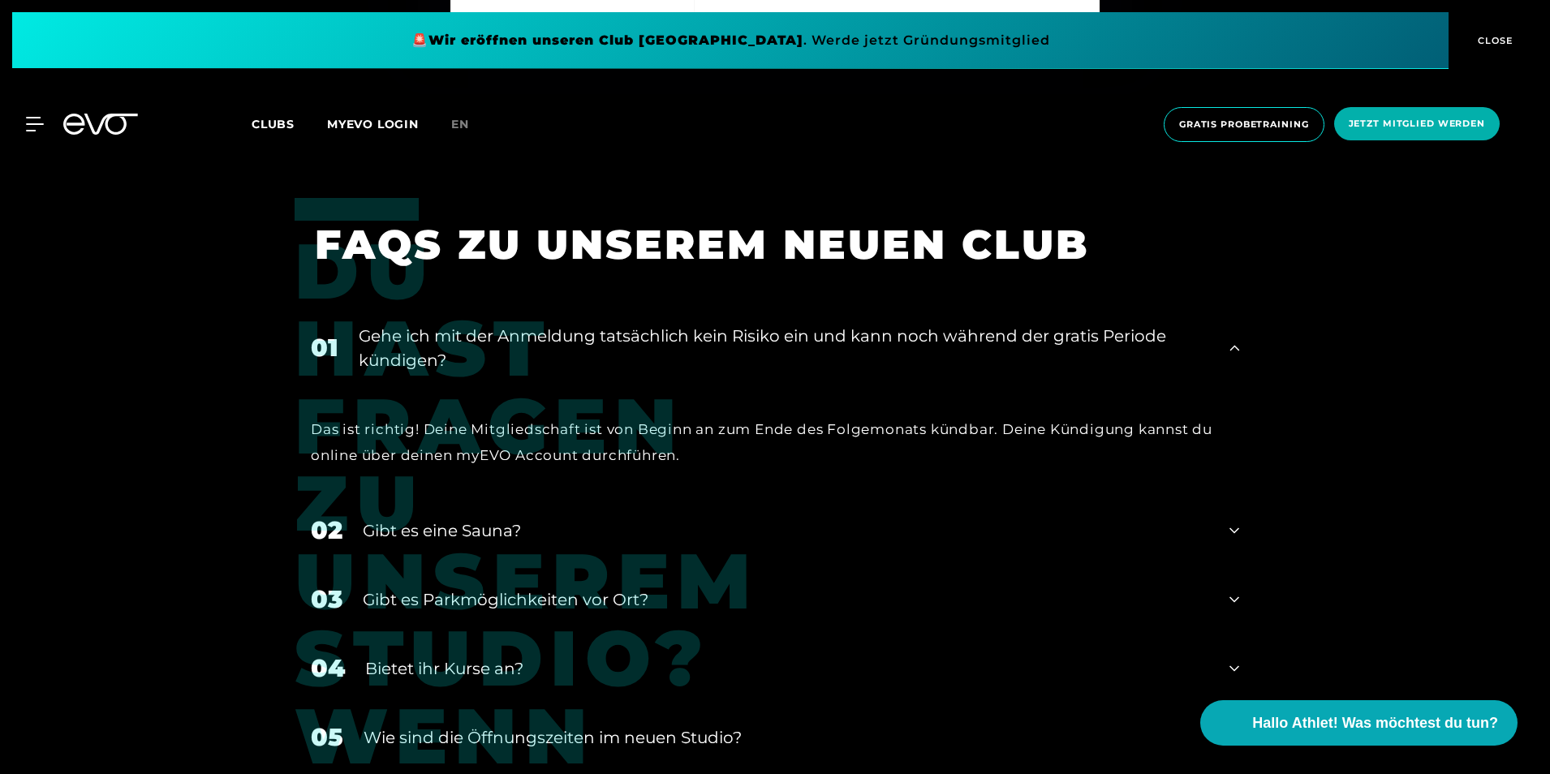
click at [1236, 344] on icon at bounding box center [1234, 347] width 10 height 6
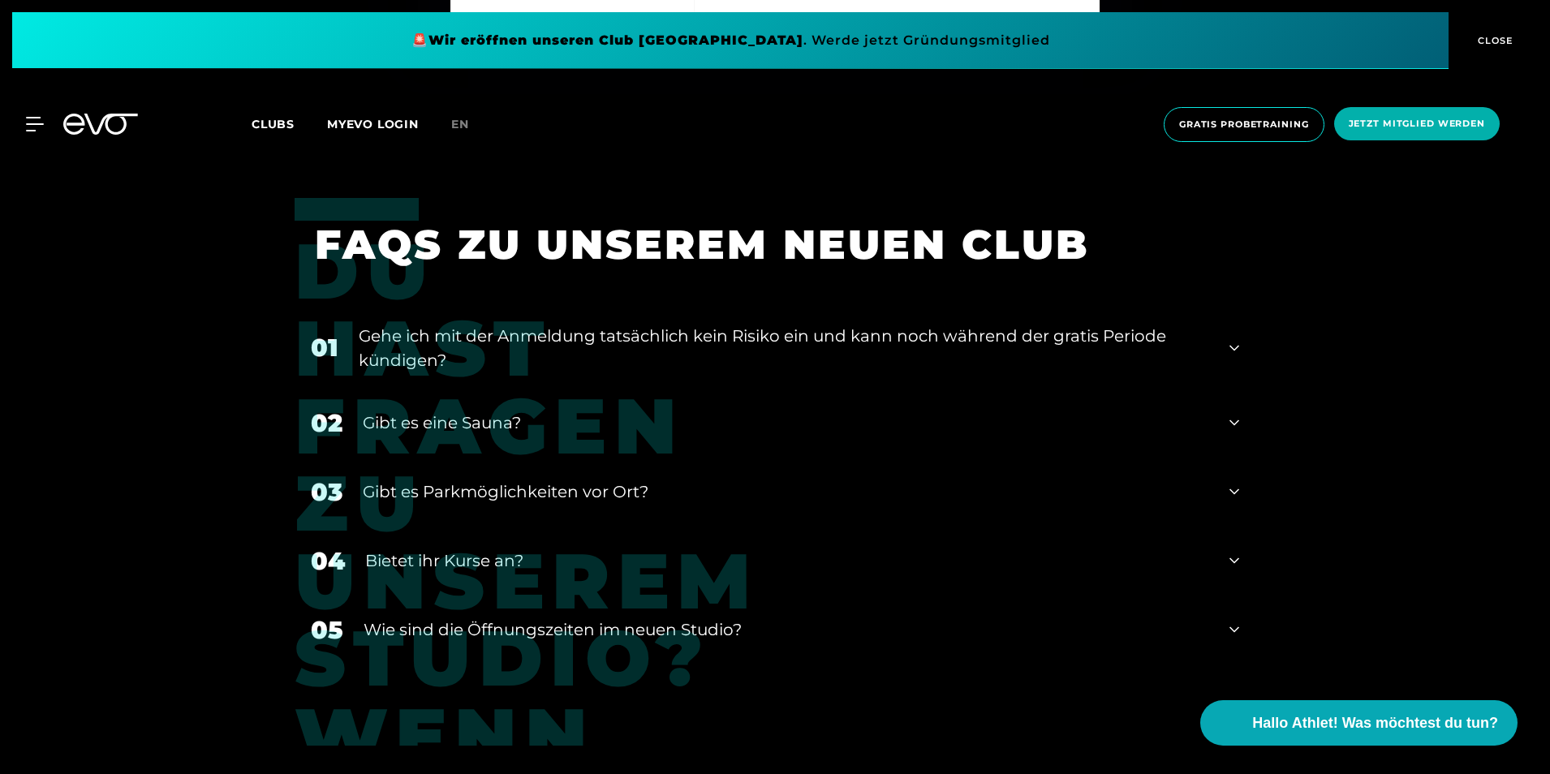
click at [1235, 424] on icon at bounding box center [1234, 422] width 10 height 19
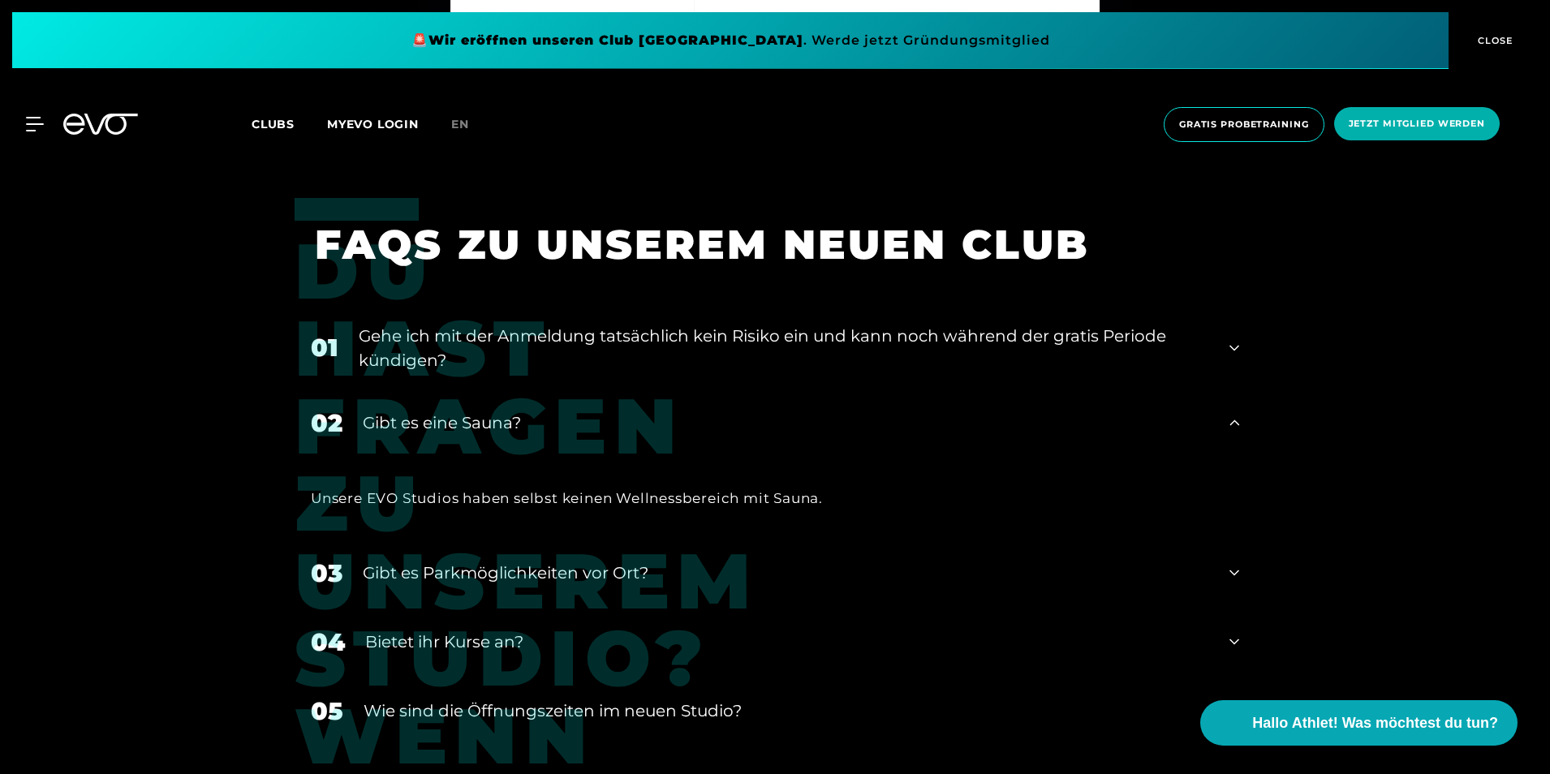
click at [1235, 423] on icon at bounding box center [1234, 422] width 10 height 19
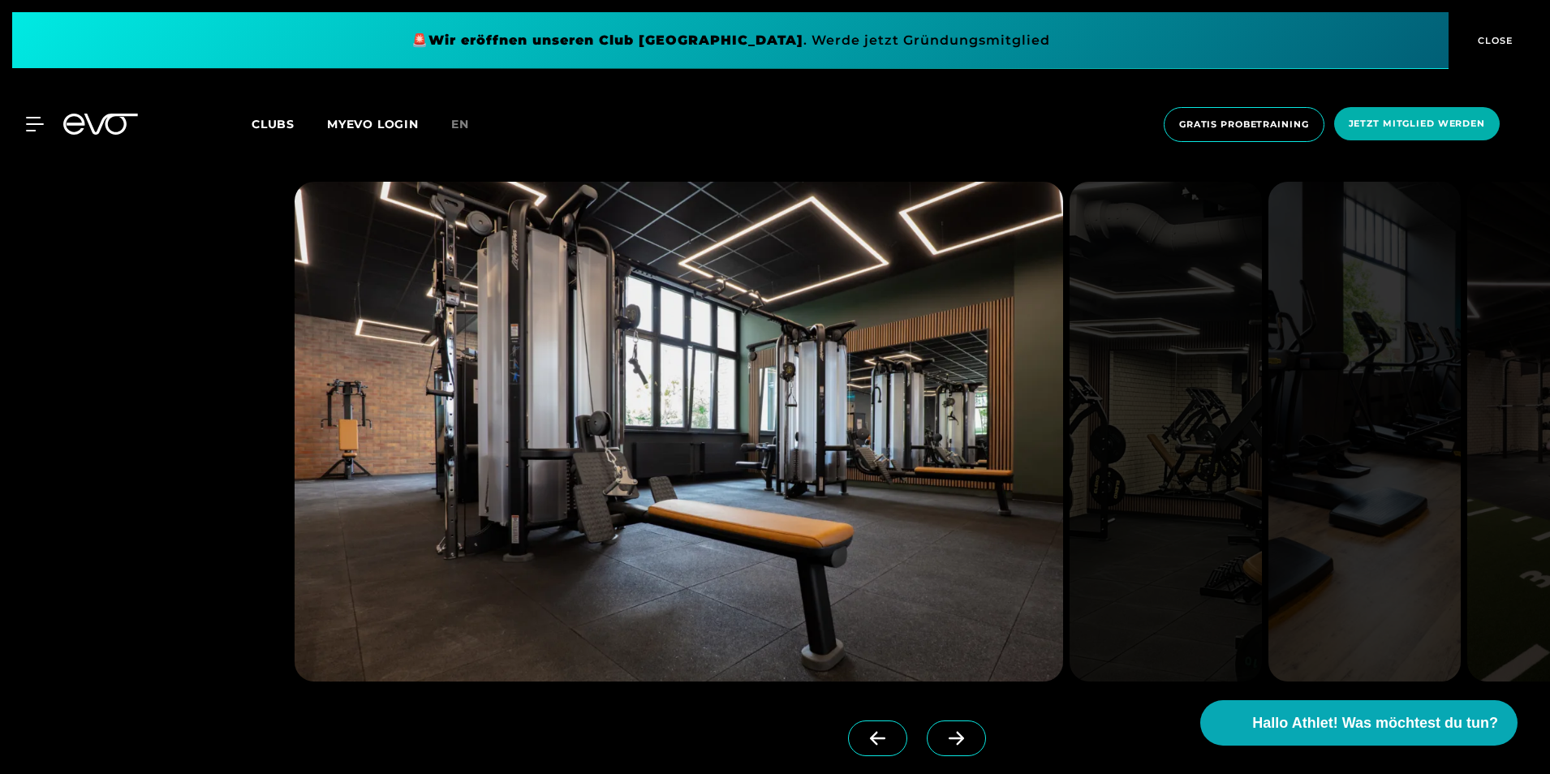
scroll to position [4115, 0]
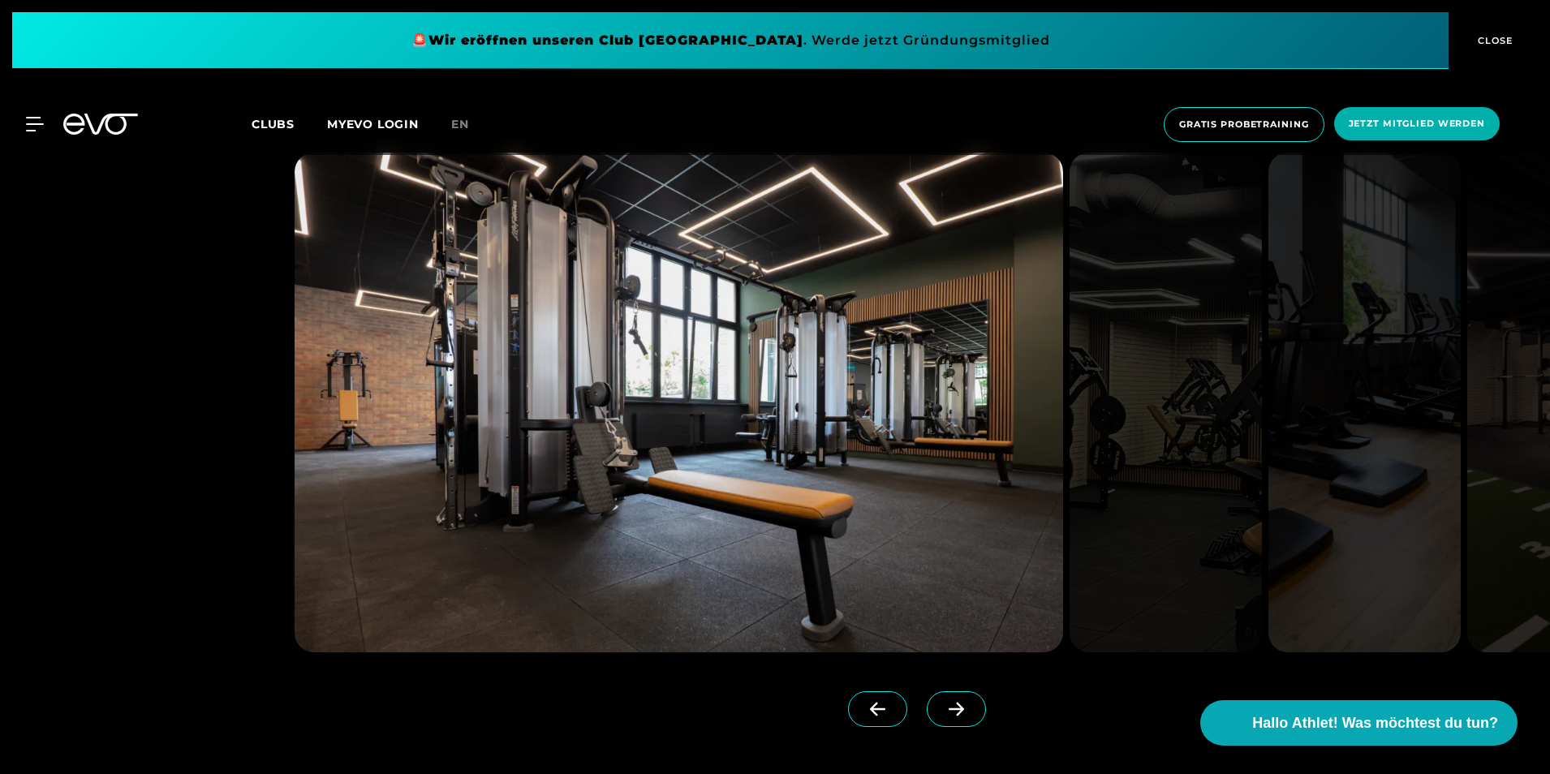
click at [942, 703] on icon at bounding box center [956, 709] width 28 height 15
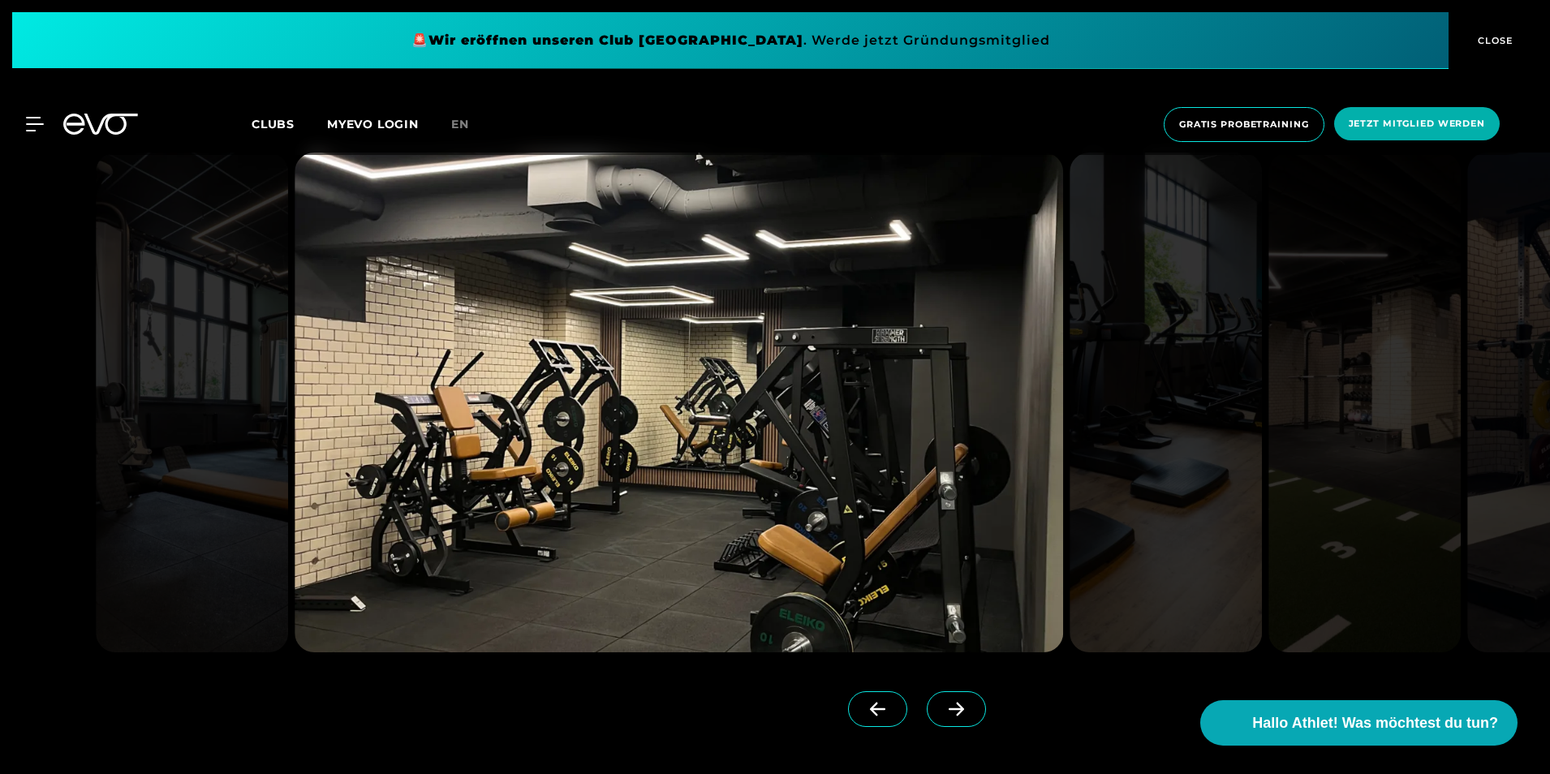
click at [942, 703] on icon at bounding box center [956, 709] width 28 height 15
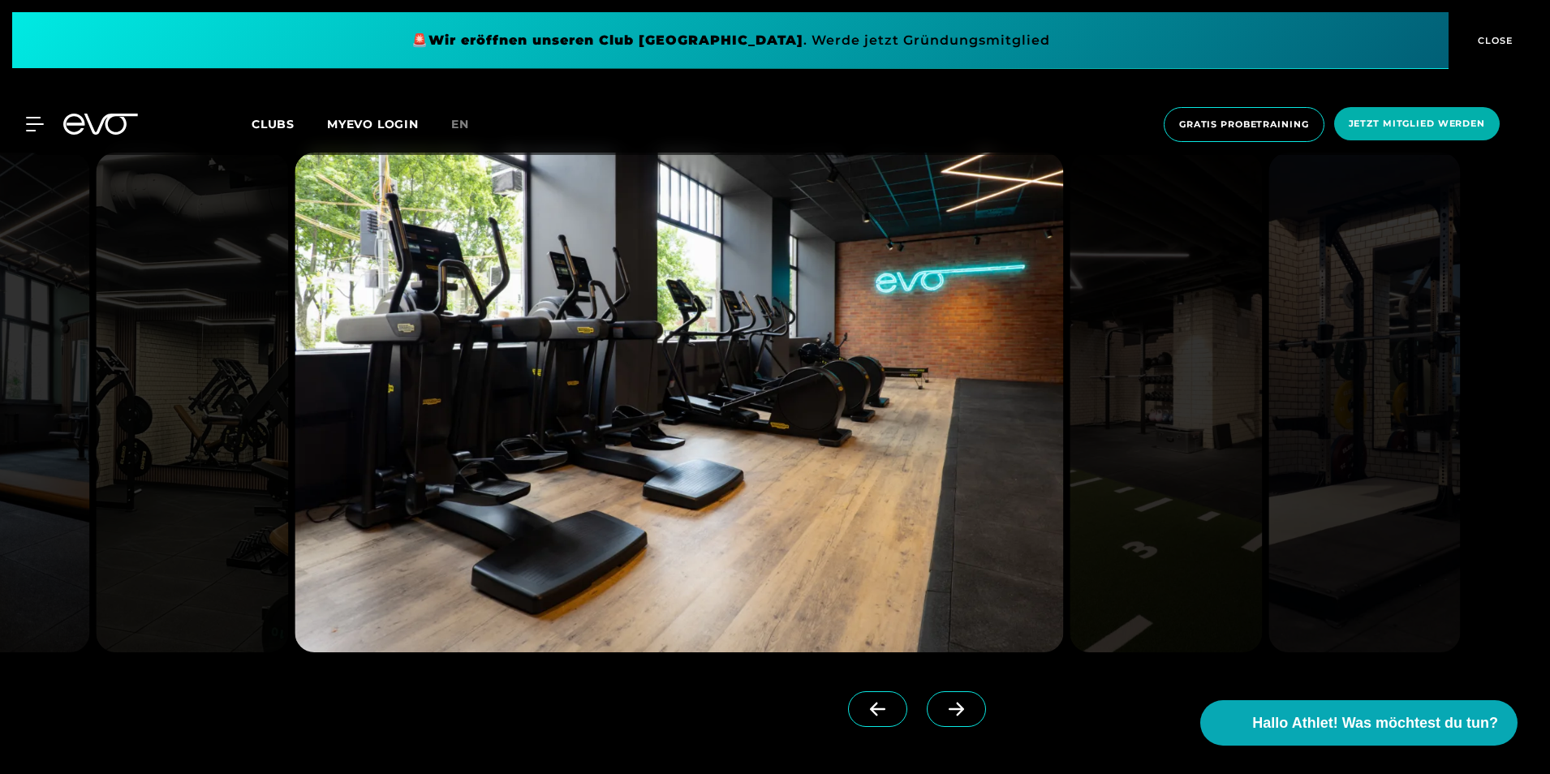
click at [942, 703] on icon at bounding box center [956, 709] width 28 height 15
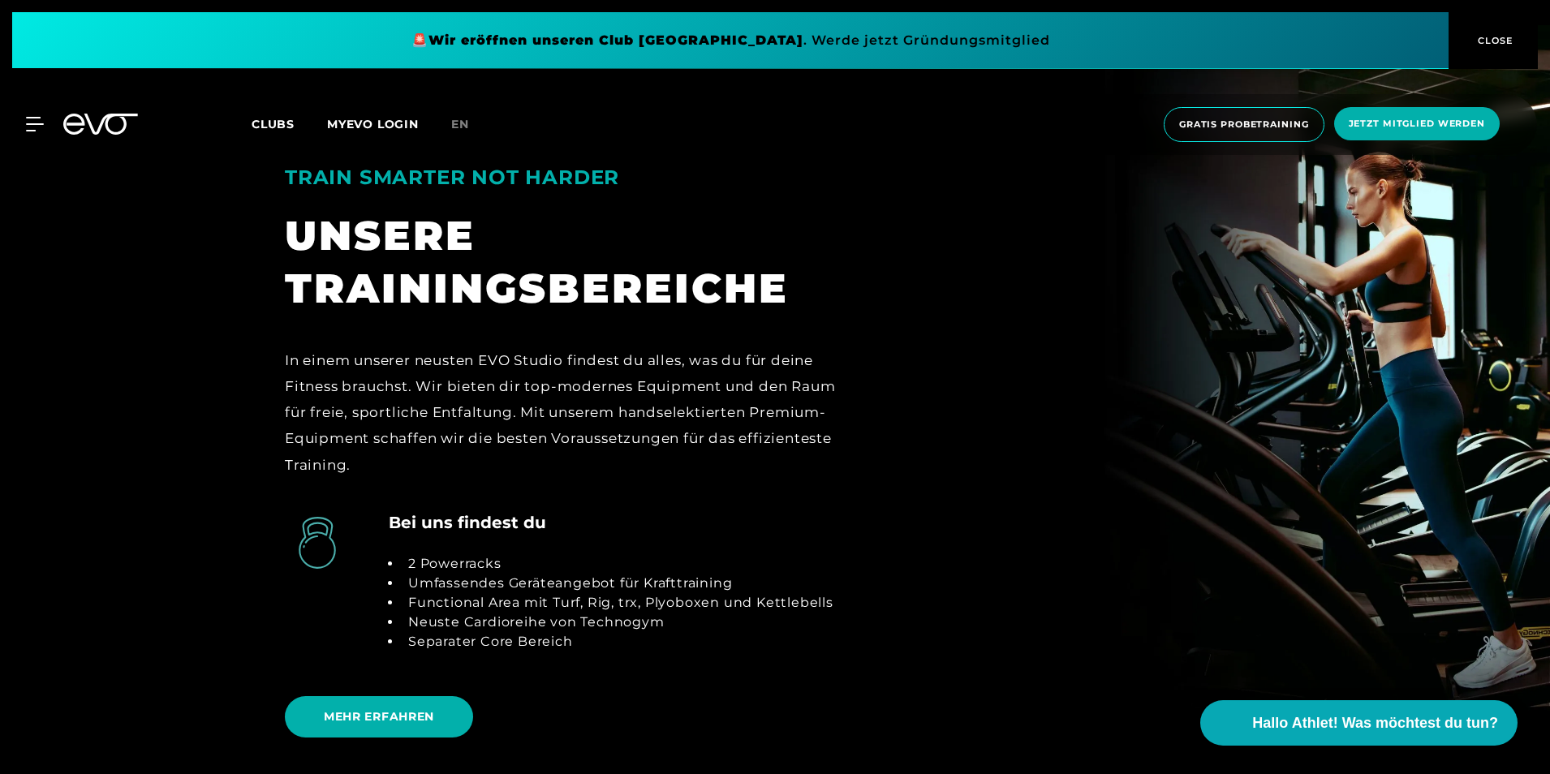
scroll to position [3466, 0]
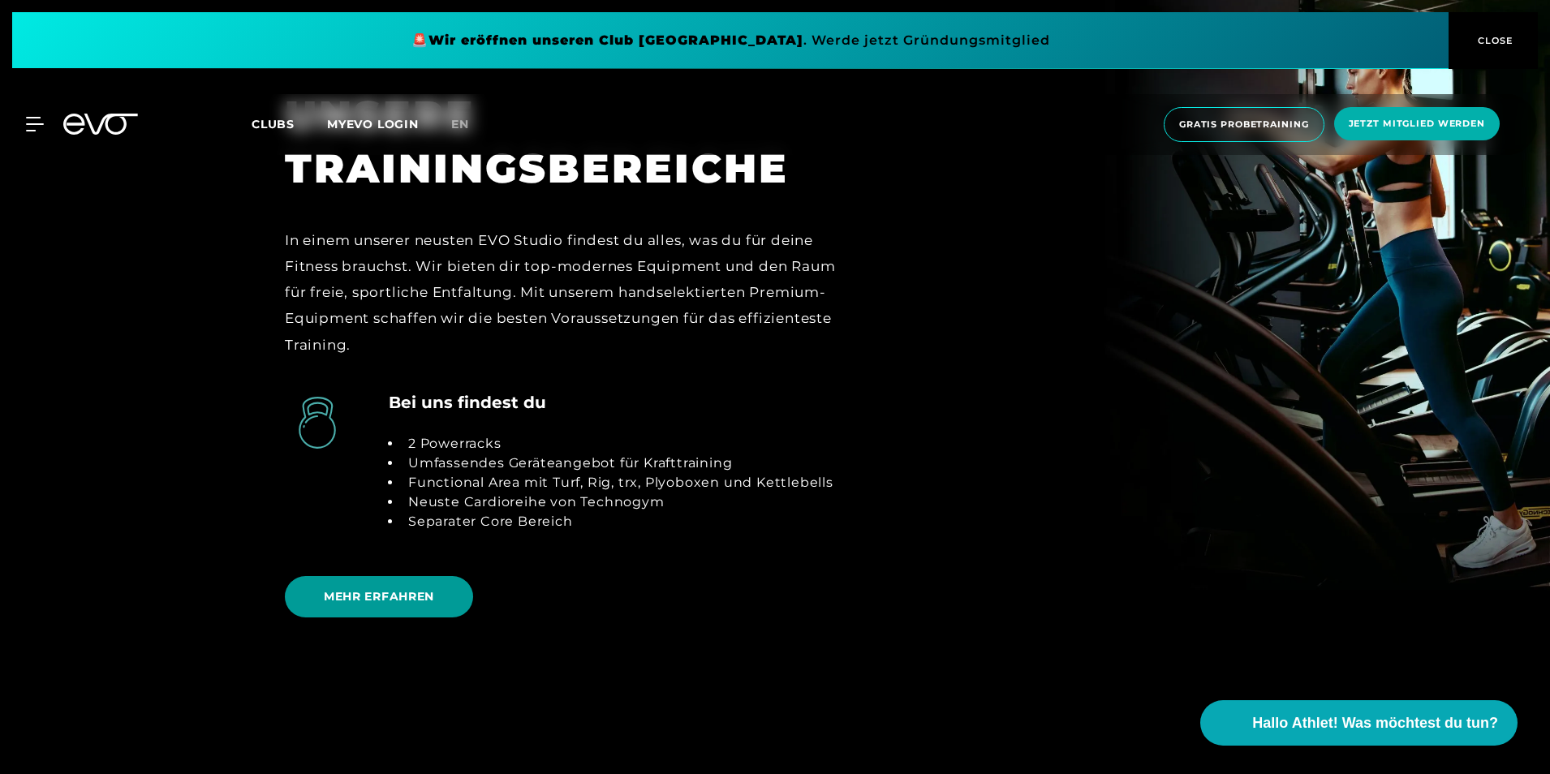
click at [394, 578] on span "MEHR ERFAHREN" at bounding box center [379, 596] width 188 height 41
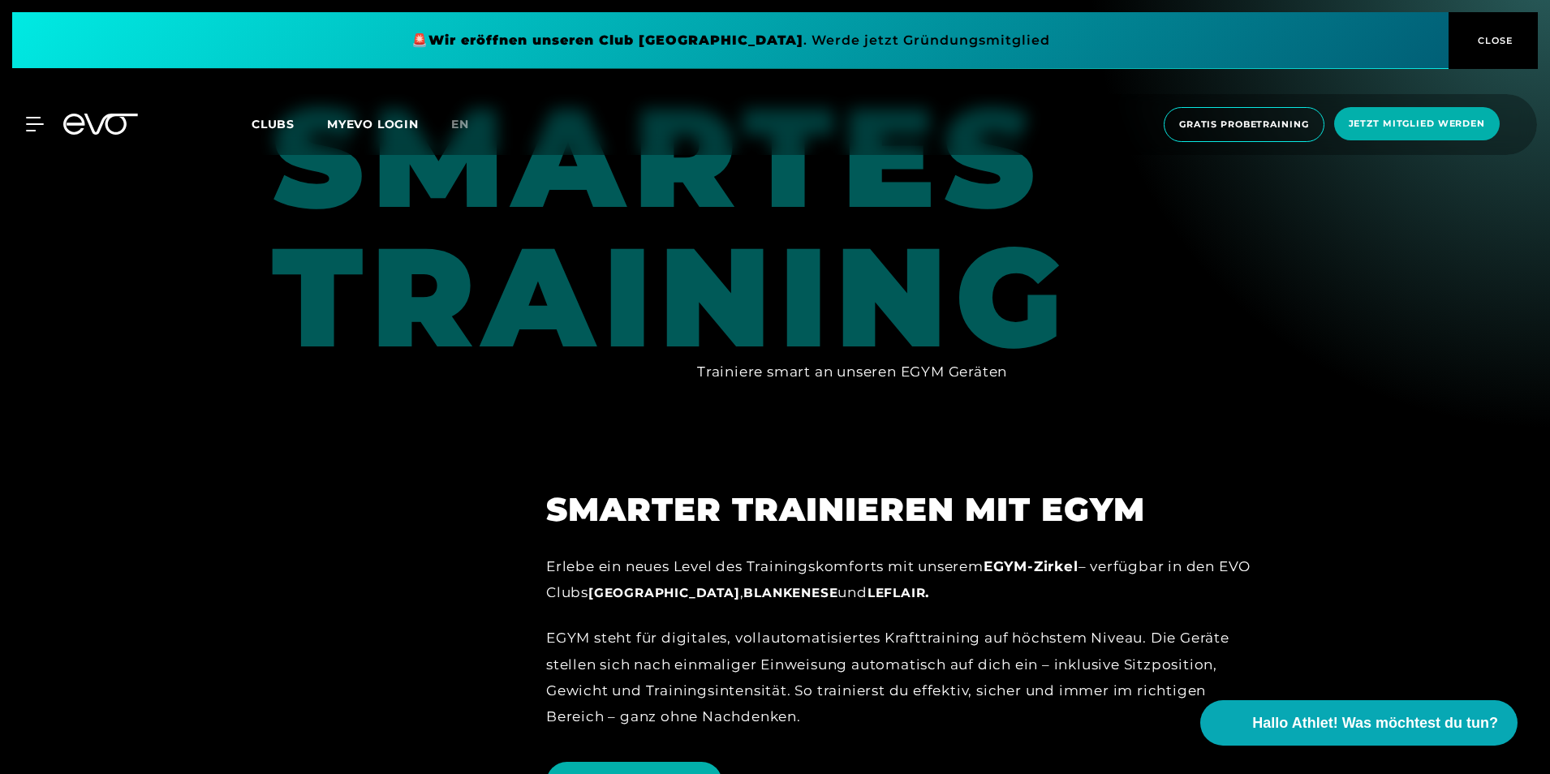
scroll to position [1623, 0]
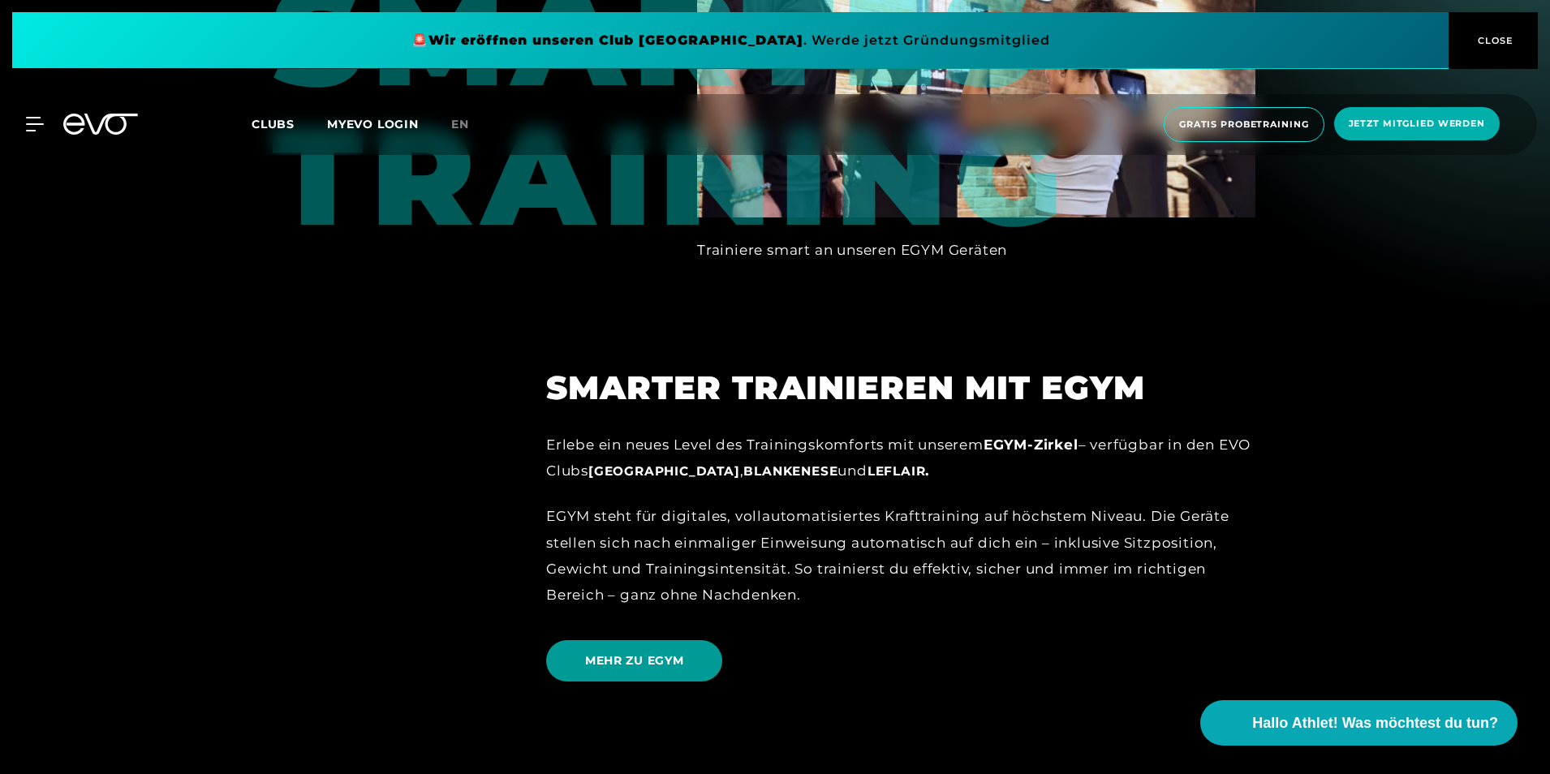
click at [664, 640] on span "MEHR ZU EGYM" at bounding box center [634, 660] width 176 height 41
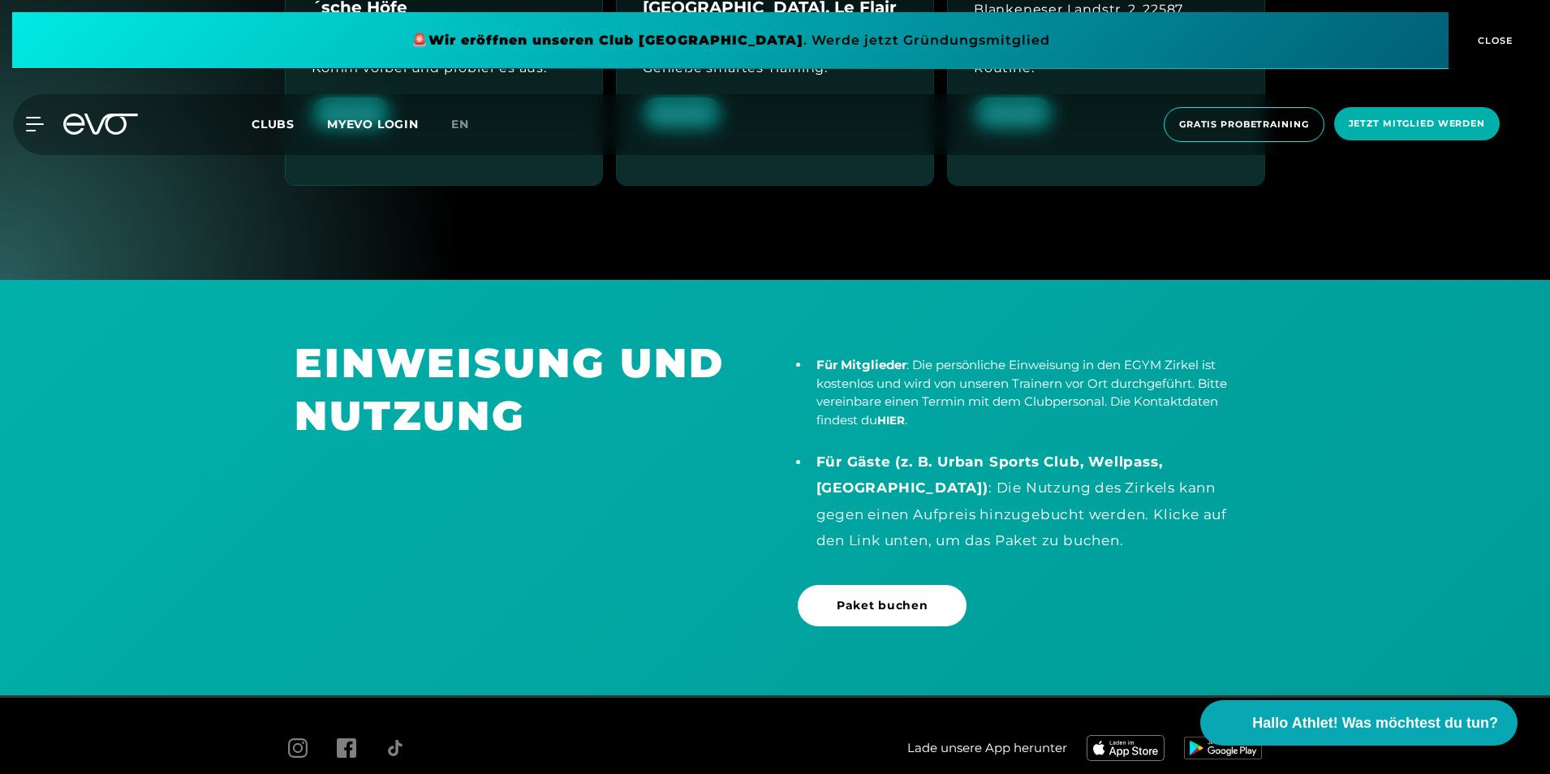
scroll to position [2921, 0]
